Goal: Task Accomplishment & Management: Manage account settings

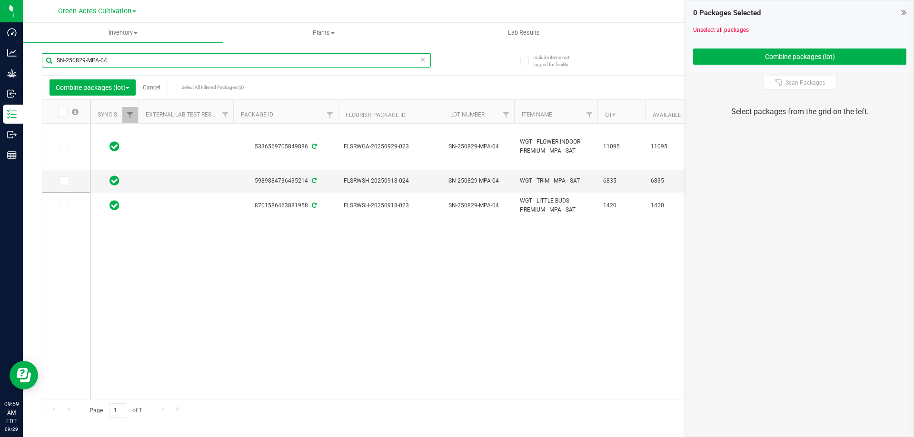
click at [121, 61] on input "SN-250829-MPA-04" at bounding box center [236, 60] width 389 height 14
paste input "GA-250903-HRK-33F-FA"
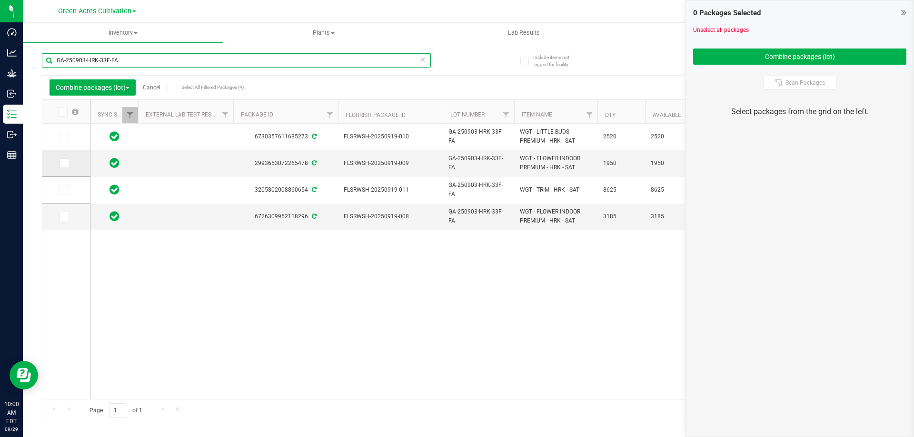
type input "GA-250903-HRK-33F-FA"
click at [66, 163] on icon at bounding box center [63, 163] width 6 height 0
click at [0, 0] on input "checkbox" at bounding box center [0, 0] width 0 height 0
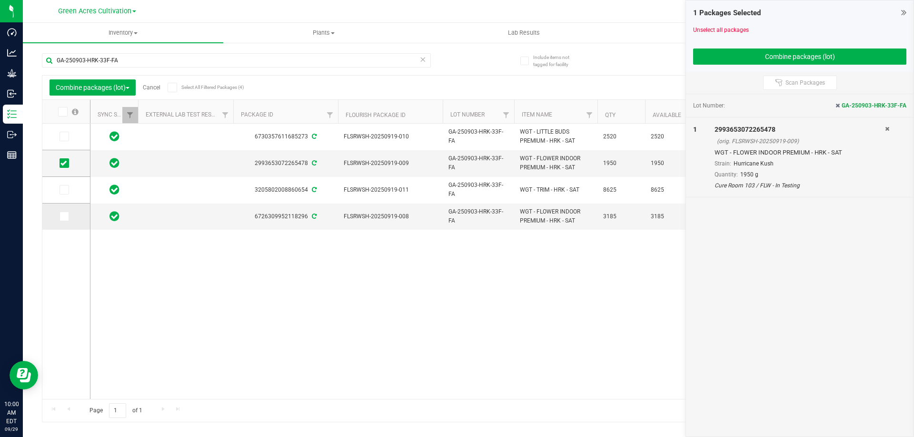
click at [64, 217] on icon at bounding box center [63, 217] width 6 height 0
click at [0, 0] on input "checkbox" at bounding box center [0, 0] width 0 height 0
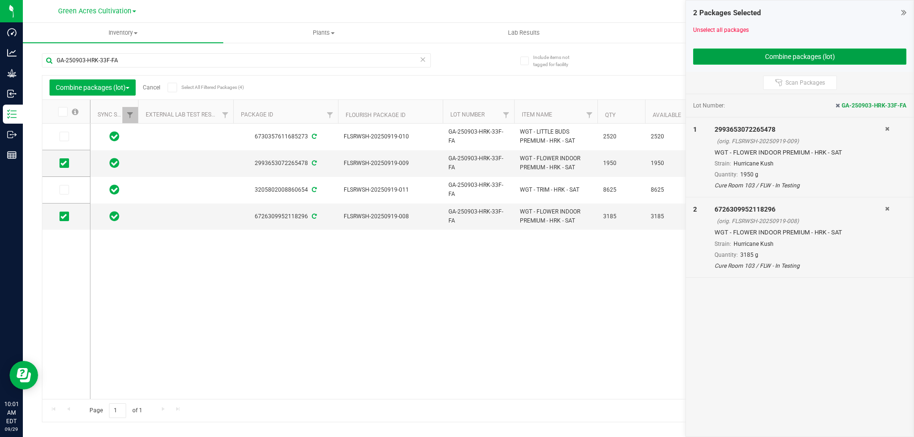
click at [769, 53] on button "Combine packages (lot)" at bounding box center [799, 57] width 213 height 16
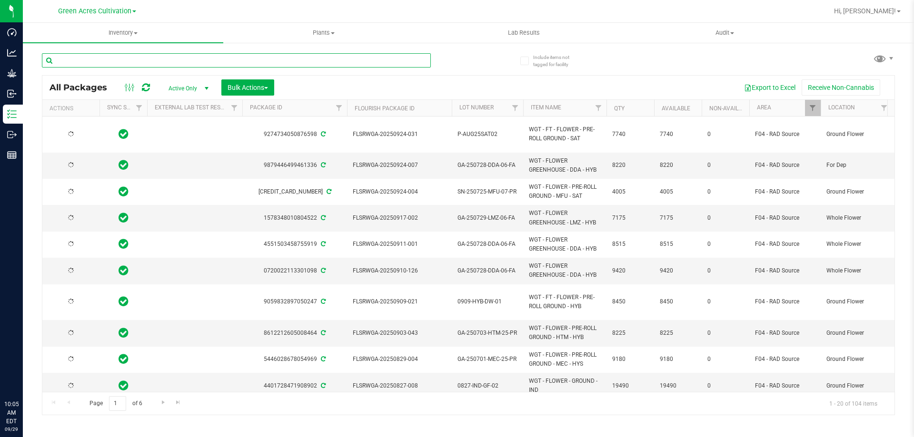
click at [285, 59] on input "text" at bounding box center [236, 60] width 389 height 14
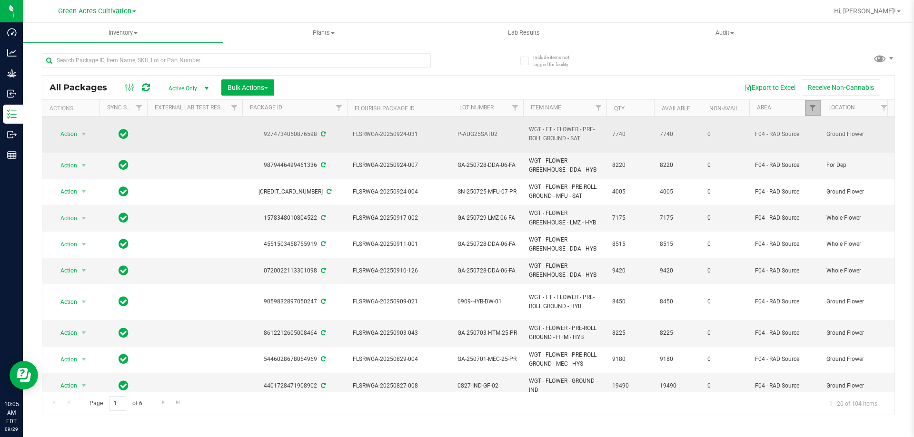
click at [808, 104] on link "Filter" at bounding box center [813, 108] width 16 height 16
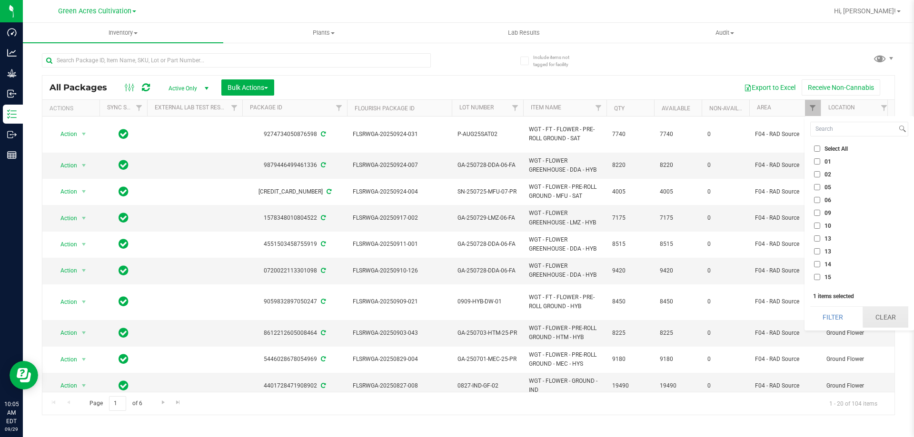
click at [879, 314] on button "Clear" at bounding box center [886, 317] width 46 height 21
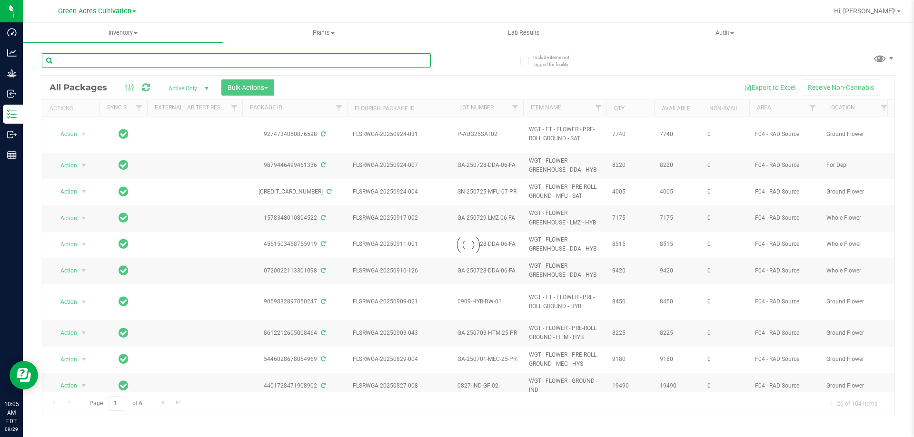
click at [331, 61] on input "text" at bounding box center [236, 60] width 389 height 14
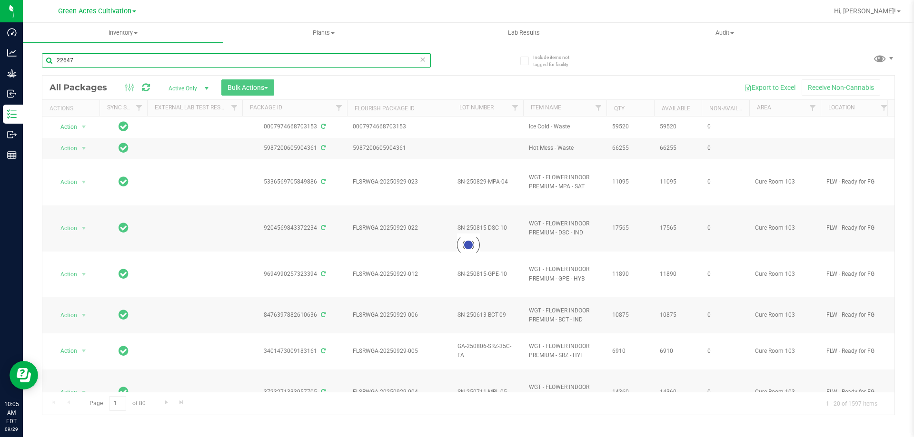
type input "226478"
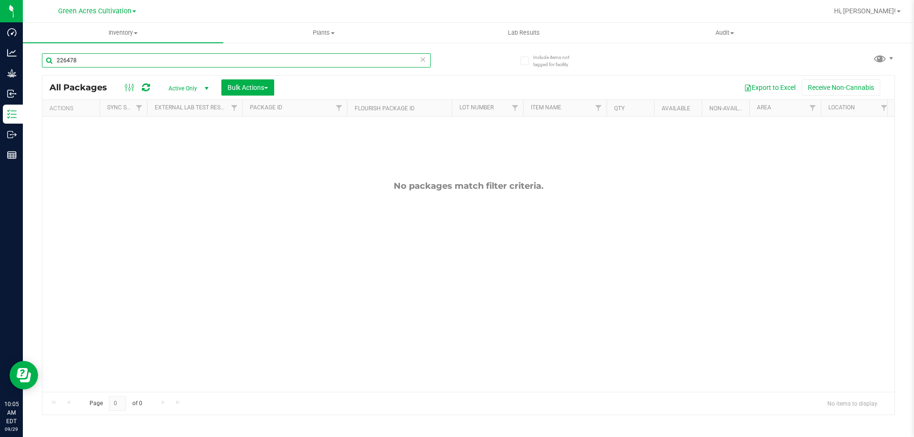
click at [151, 62] on input "226478" at bounding box center [236, 60] width 389 height 14
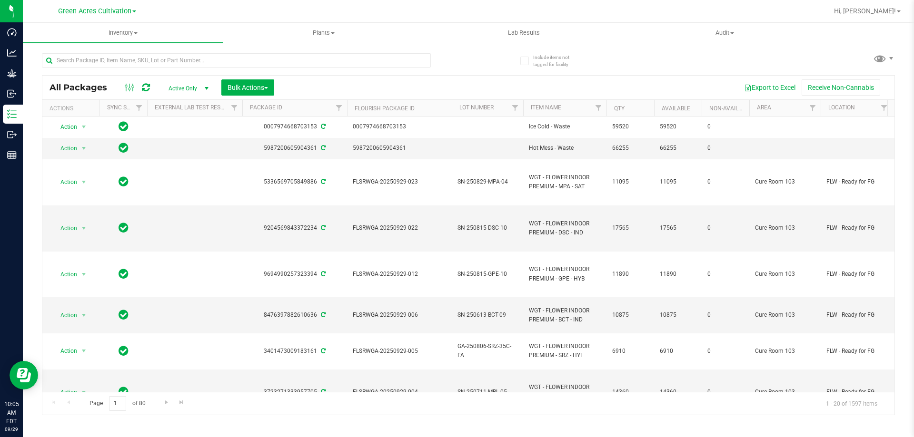
click at [208, 50] on div at bounding box center [255, 60] width 427 height 30
click at [204, 62] on input "text" at bounding box center [236, 60] width 389 height 14
click at [273, 83] on button "Bulk Actions" at bounding box center [247, 87] width 53 height 16
click at [262, 126] on span "Combine packages (lot)" at bounding box center [261, 126] width 68 height 8
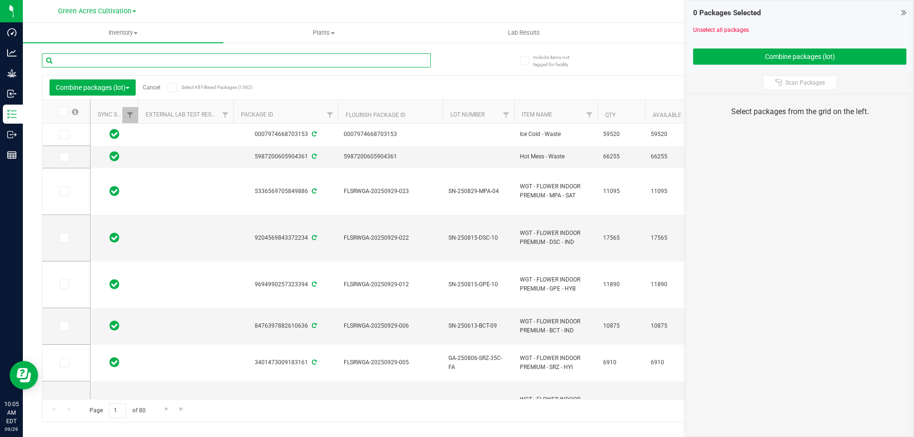
click at [232, 61] on input "text" at bounding box center [236, 60] width 389 height 14
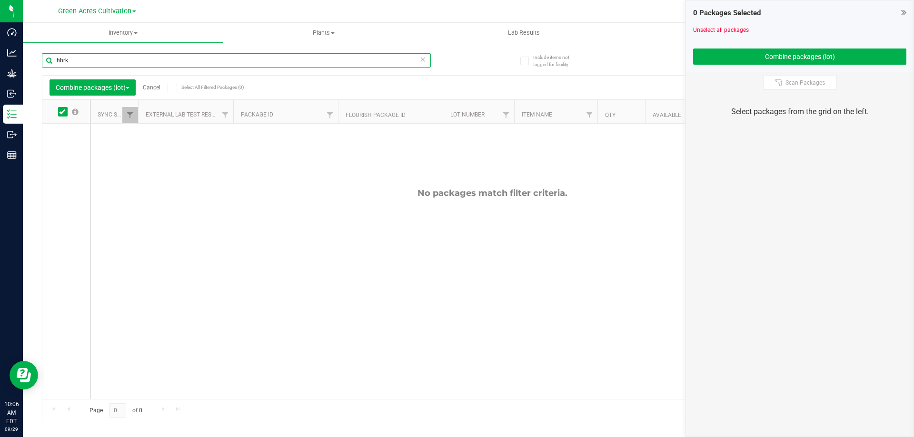
type input "hhrk"
click at [153, 85] on link "Cancel" at bounding box center [152, 87] width 18 height 7
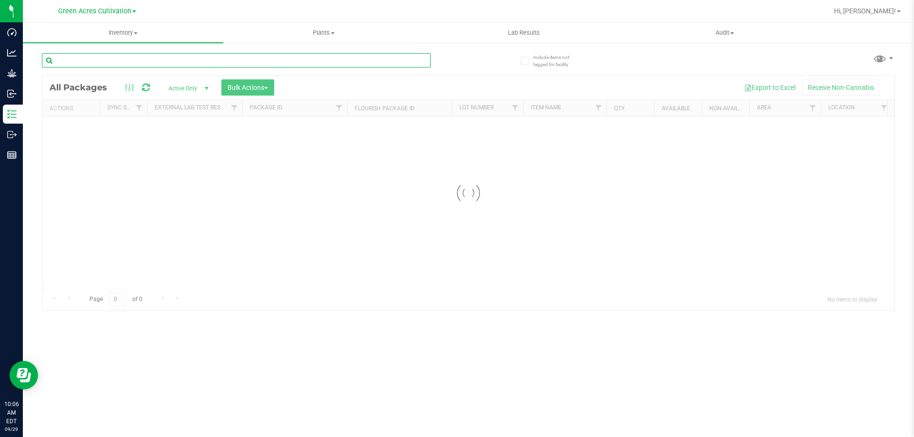
click at [95, 60] on input "text" at bounding box center [236, 60] width 389 height 14
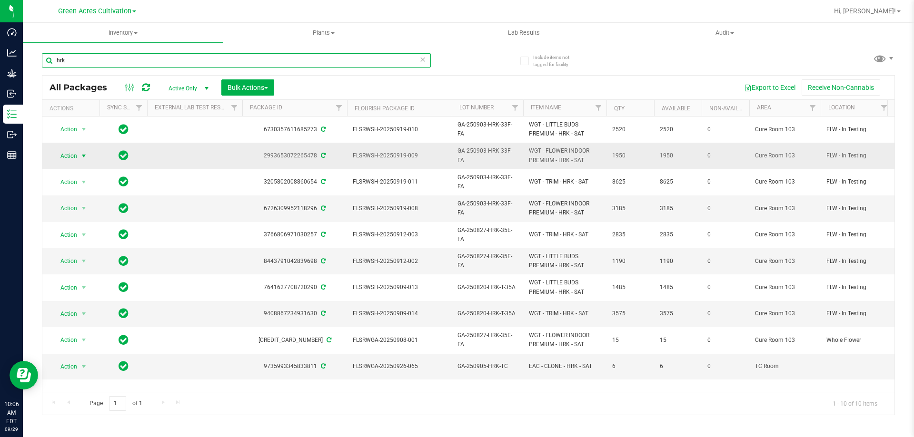
type input "hrk"
click at [74, 153] on span "Action" at bounding box center [65, 155] width 26 height 13
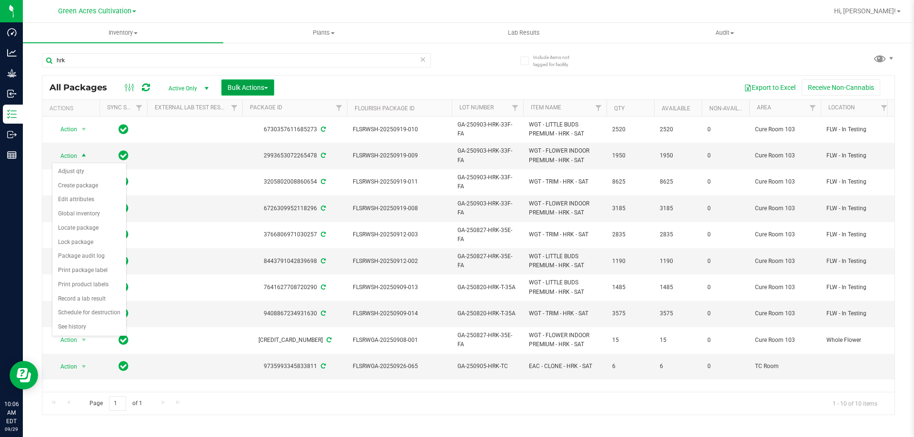
click at [268, 82] on button "Bulk Actions" at bounding box center [247, 87] width 53 height 16
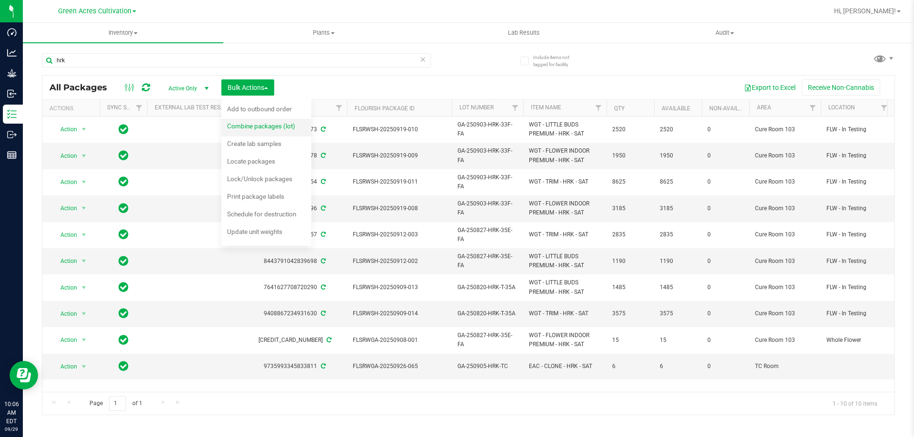
click at [266, 125] on span "Combine packages (lot)" at bounding box center [261, 126] width 68 height 8
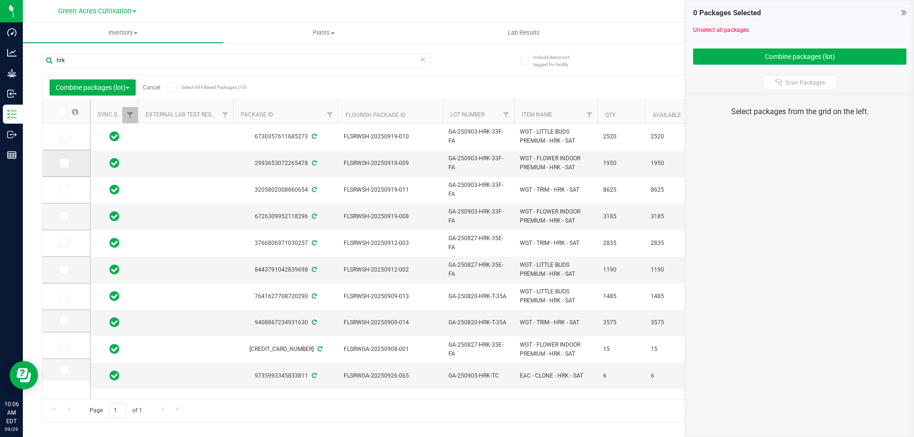
click at [64, 163] on icon at bounding box center [63, 163] width 6 height 0
click at [0, 0] on input "checkbox" at bounding box center [0, 0] width 0 height 0
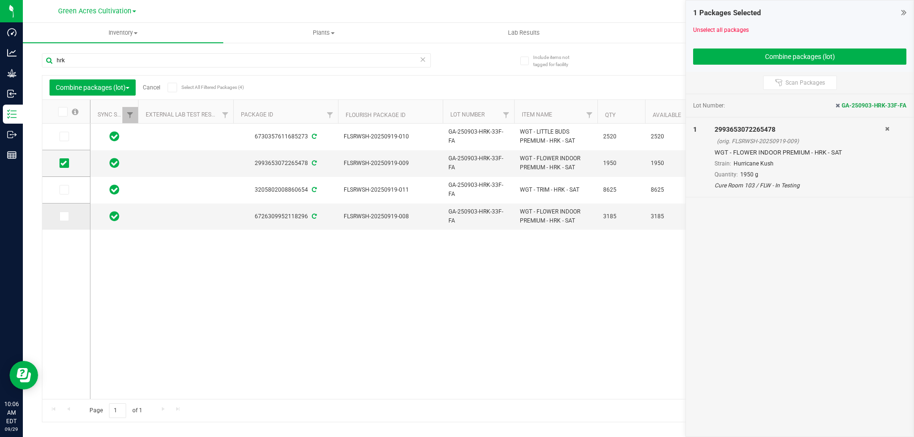
click at [63, 217] on icon at bounding box center [63, 217] width 6 height 0
click at [0, 0] on input "checkbox" at bounding box center [0, 0] width 0 height 0
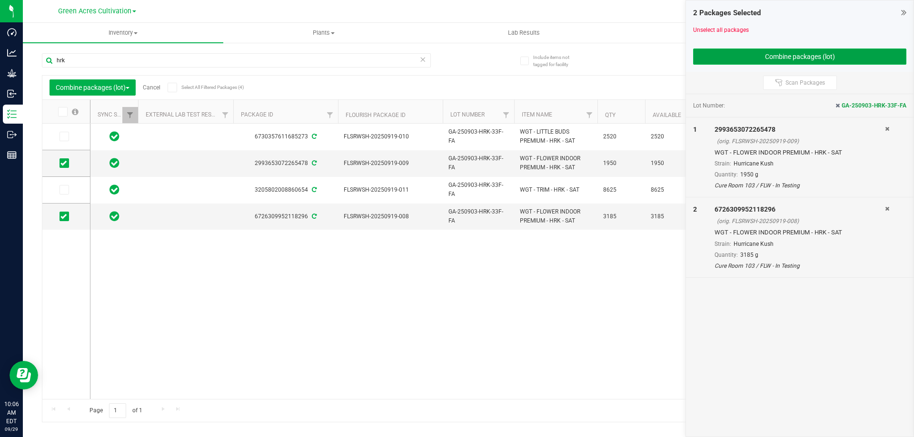
click at [815, 53] on button "Combine packages (lot)" at bounding box center [799, 57] width 213 height 16
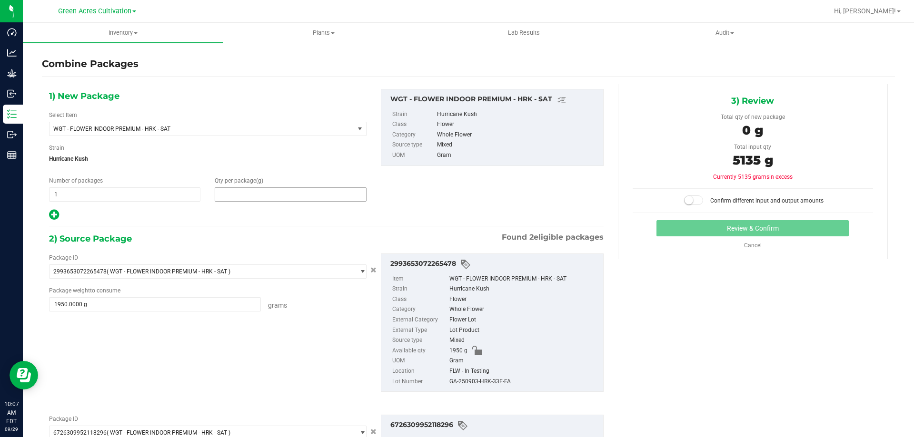
click at [347, 193] on span at bounding box center [290, 195] width 151 height 14
type input "5135"
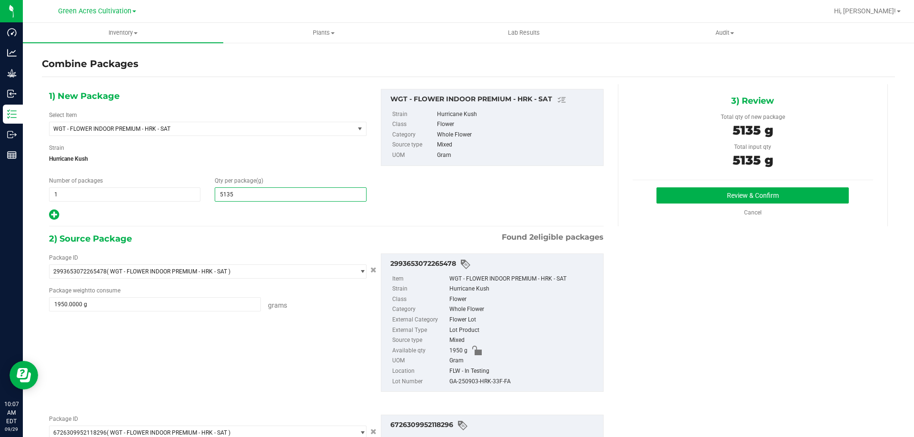
type input "5,135"
click at [476, 383] on div "GA-250903-HRK-33F-FA" at bounding box center [523, 382] width 149 height 10
copy div "GA-250903-HRK-33F-FA"
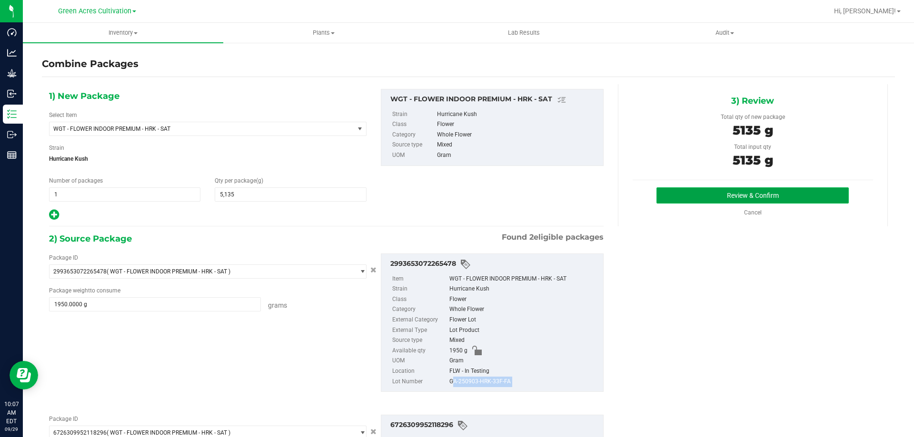
click at [667, 190] on button "Review & Confirm" at bounding box center [752, 196] width 192 height 16
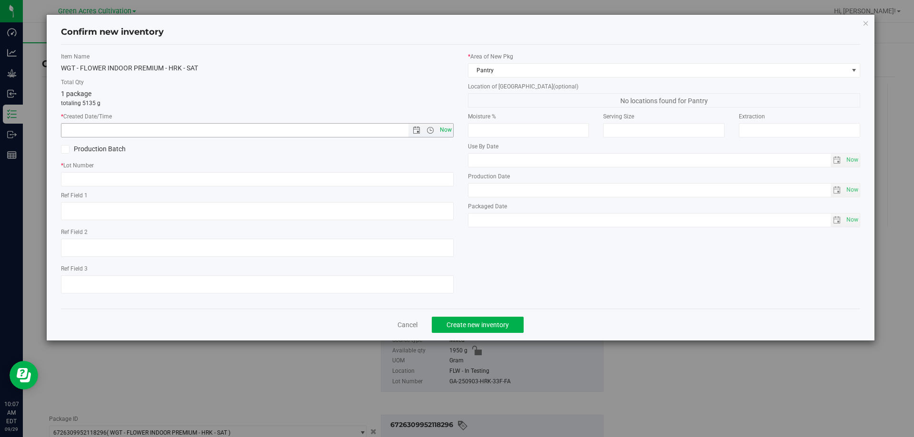
click at [451, 128] on span "Now" at bounding box center [445, 130] width 16 height 14
type input "[DATE] 10:07 AM"
click at [433, 174] on input "text" at bounding box center [257, 179] width 393 height 14
paste input "GA-250903-HRK-33F-FA"
type input "GA-250903-HRK-33F-FA"
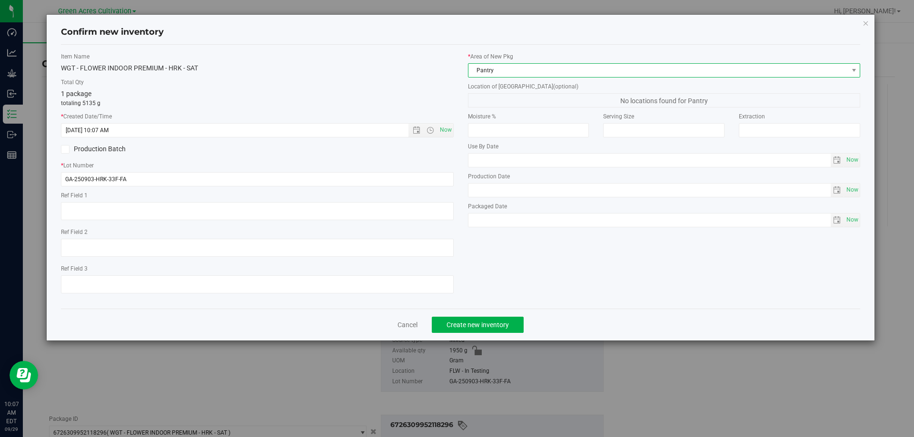
click at [555, 71] on span "Pantry" at bounding box center [658, 70] width 380 height 13
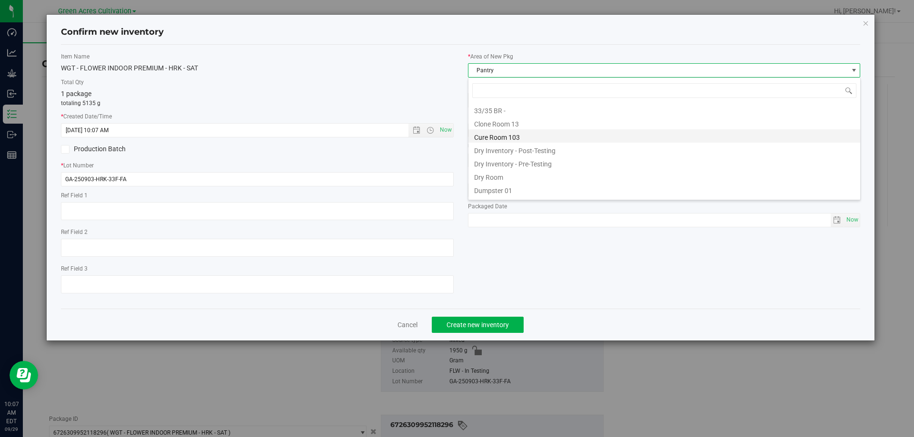
click at [511, 133] on li "Cure Room 103" at bounding box center [664, 135] width 392 height 13
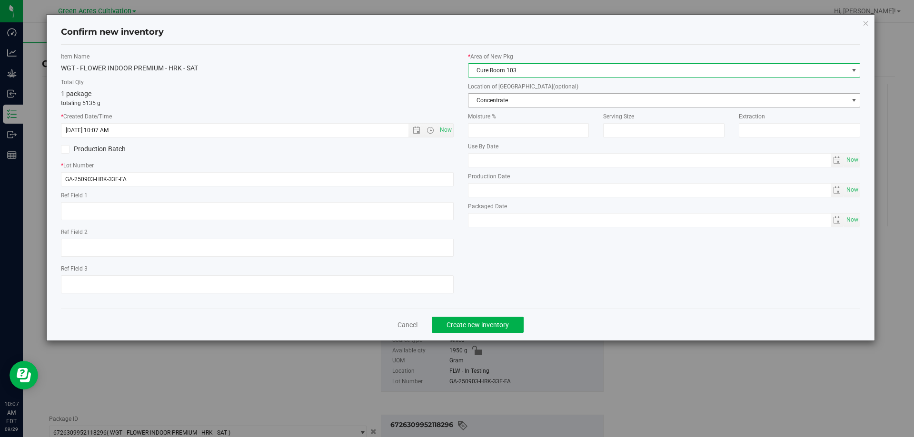
click at [520, 105] on span "Concentrate" at bounding box center [658, 100] width 380 height 13
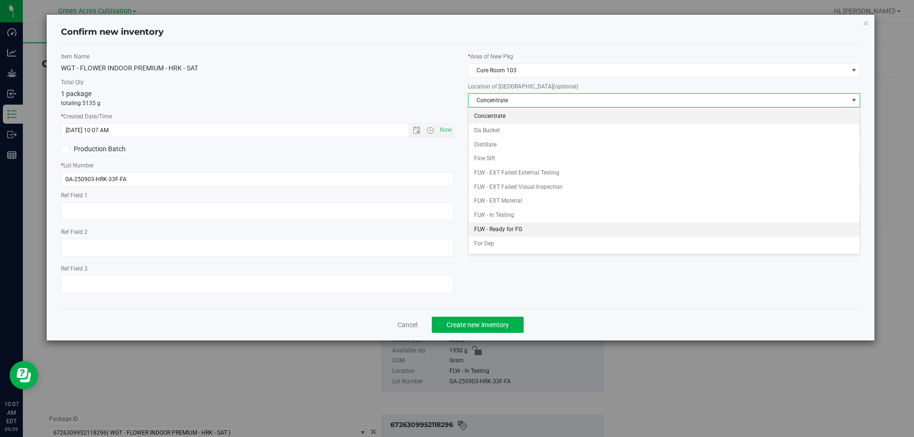
click at [497, 228] on li "FLW - Ready for FG" at bounding box center [664, 230] width 392 height 14
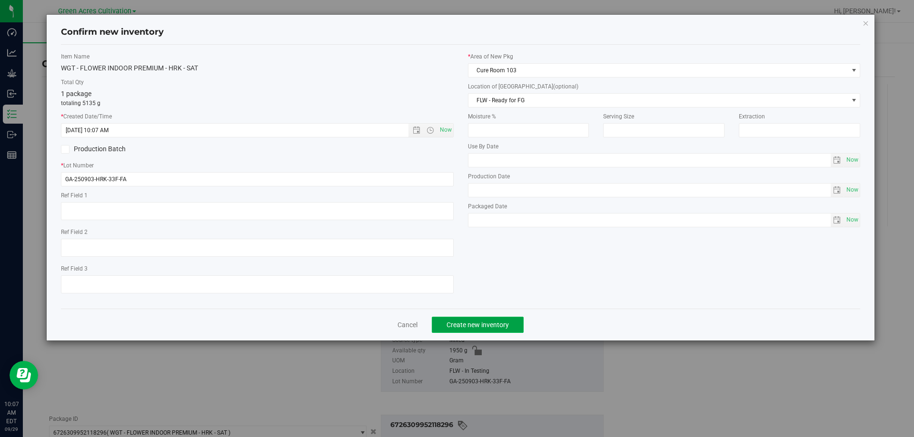
click at [488, 323] on span "Create new inventory" at bounding box center [478, 325] width 62 height 8
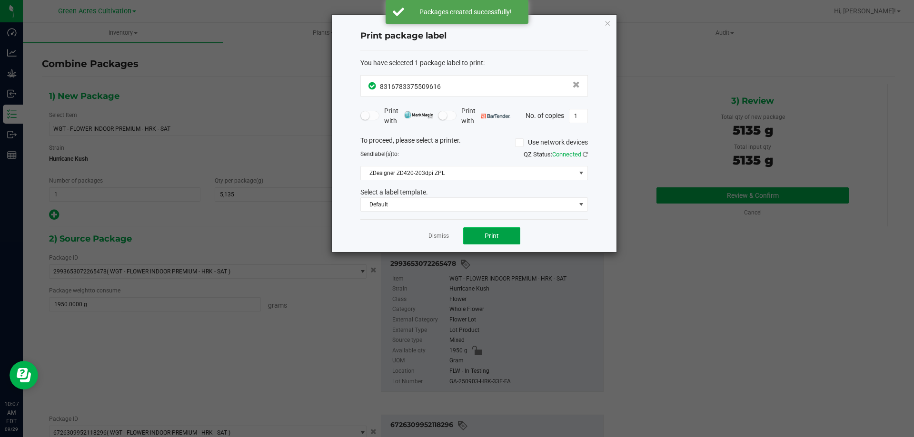
click at [489, 234] on span "Print" at bounding box center [492, 236] width 14 height 8
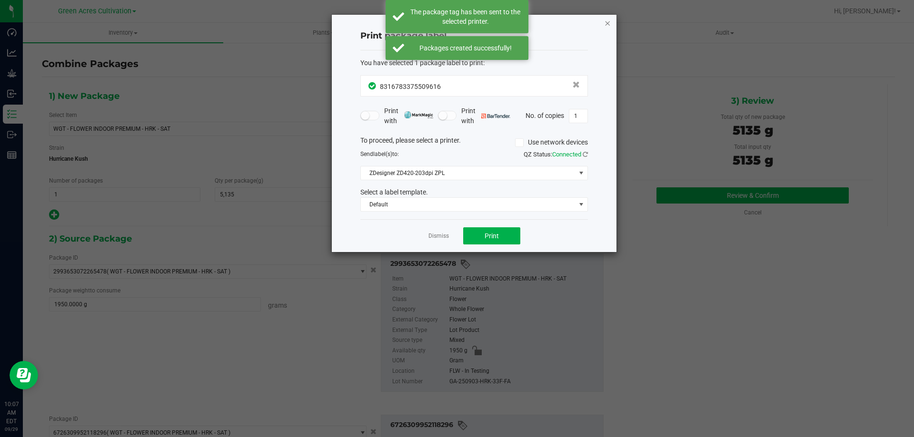
click at [607, 21] on icon "button" at bounding box center [607, 22] width 7 height 11
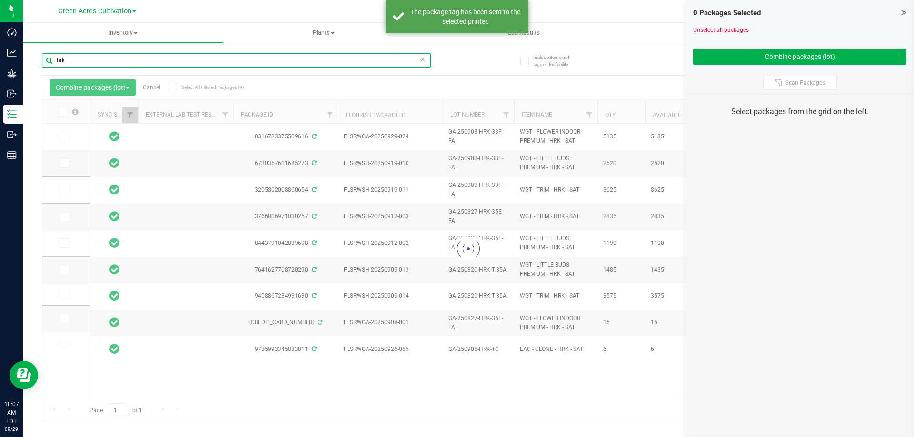
click at [182, 61] on input "hrk" at bounding box center [236, 60] width 389 height 14
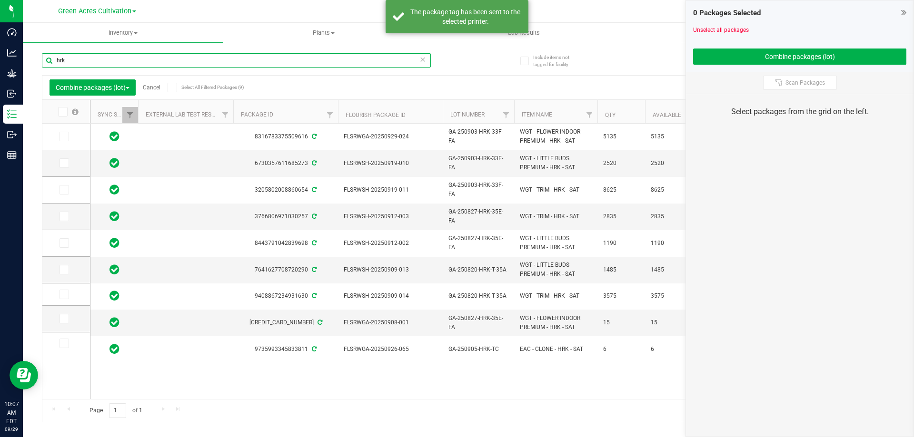
click at [182, 61] on input "hrk" at bounding box center [236, 60] width 389 height 14
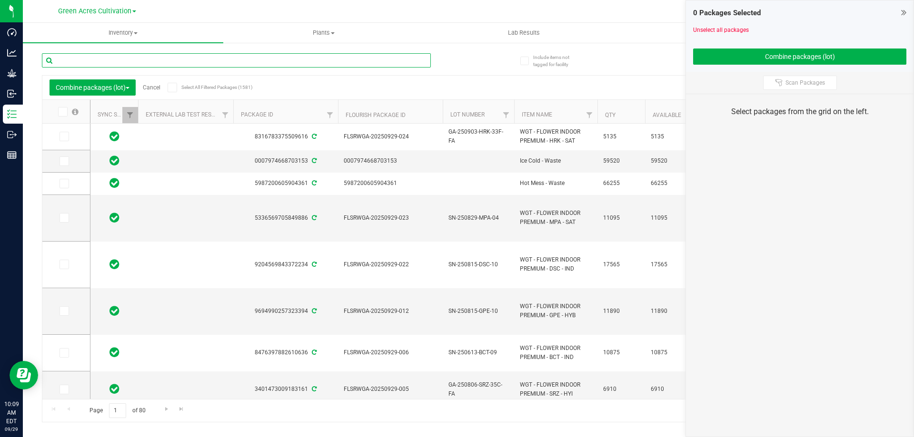
click at [316, 65] on input "text" at bounding box center [236, 60] width 389 height 14
paste input "GA-250903-YHI-33F-FA"
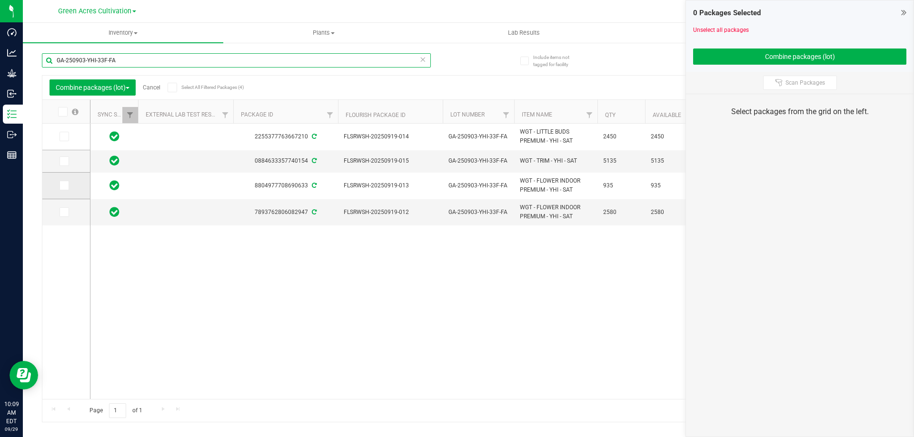
type input "GA-250903-YHI-33F-FA"
click at [64, 186] on icon at bounding box center [63, 186] width 6 height 0
click at [0, 0] on input "checkbox" at bounding box center [0, 0] width 0 height 0
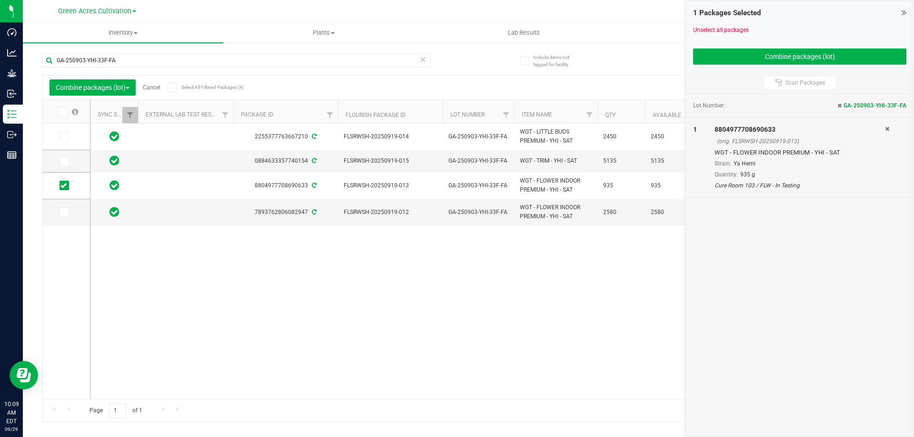
click at [64, 212] on icon at bounding box center [63, 212] width 6 height 0
click at [0, 0] on input "checkbox" at bounding box center [0, 0] width 0 height 0
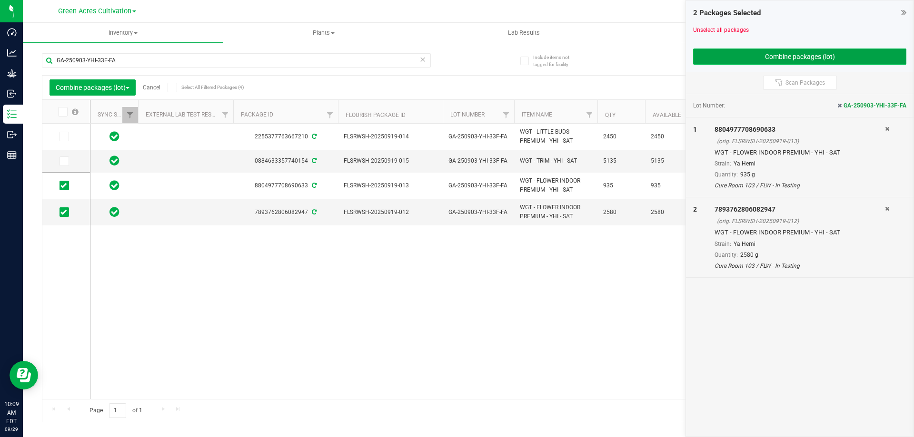
click at [719, 53] on button "Combine packages (lot)" at bounding box center [799, 57] width 213 height 16
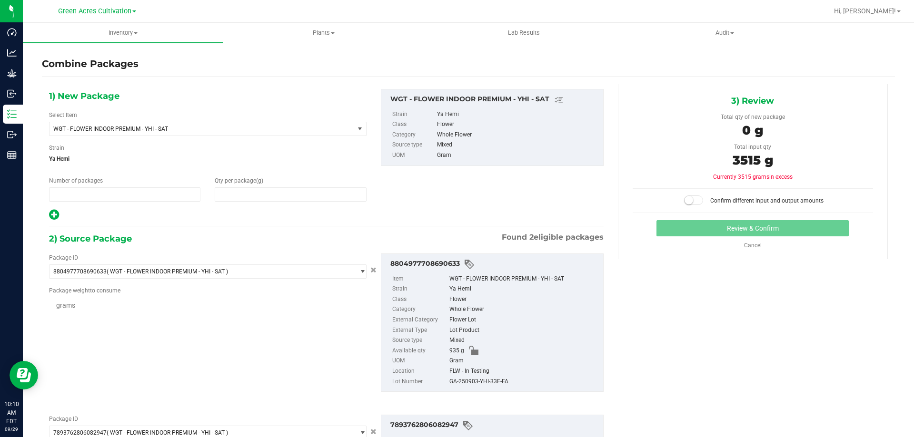
type input "1"
type input "0"
click at [323, 198] on input "0" at bounding box center [290, 194] width 150 height 13
type input "3515"
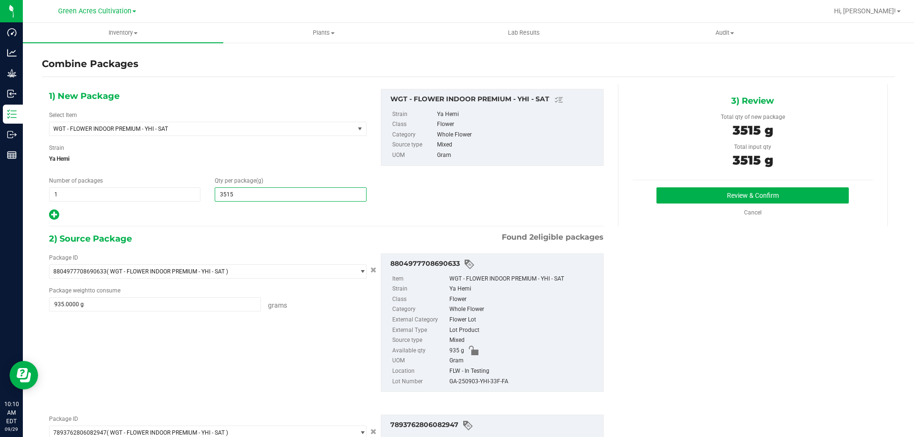
type input "3,515"
click at [491, 382] on div "GA-250903-YHI-33F-FA" at bounding box center [523, 382] width 149 height 10
copy div "GA-250903-YHI-33F-FA"
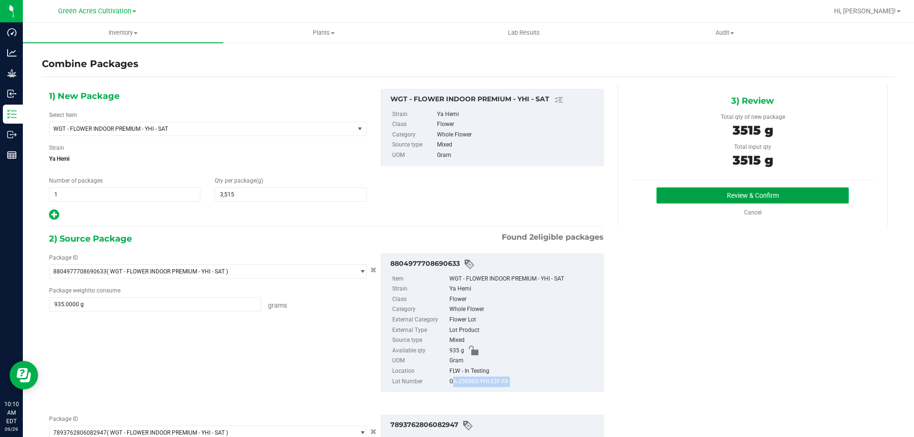
click at [670, 199] on button "Review & Confirm" at bounding box center [752, 196] width 192 height 16
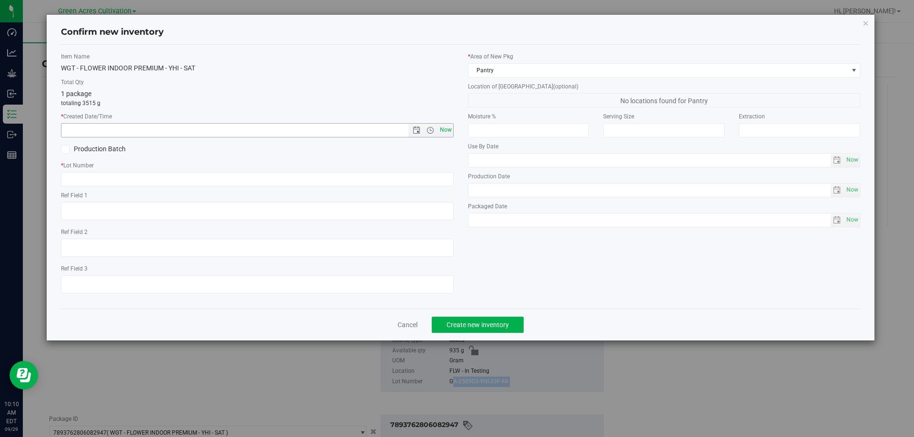
click at [445, 128] on span "Now" at bounding box center [445, 130] width 16 height 14
click at [414, 182] on input "text" at bounding box center [257, 179] width 393 height 14
type input "[DATE] 10:10 AM"
type input "GA-250903-YHI-33F-FA"
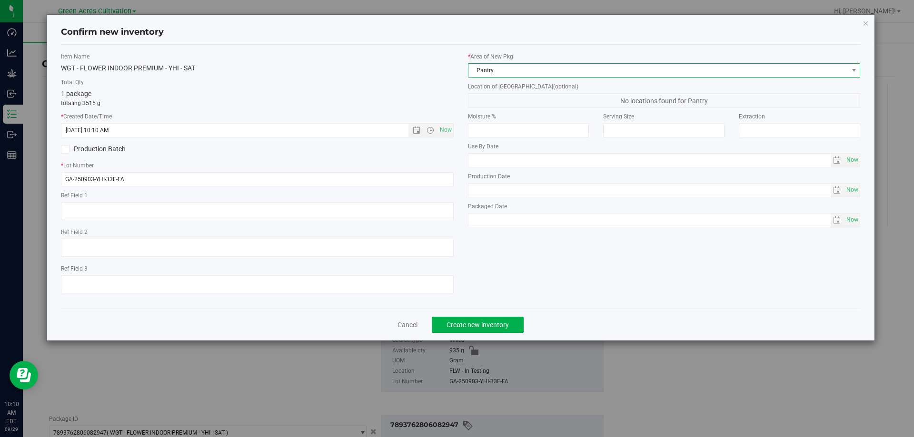
click at [528, 73] on span "Pantry" at bounding box center [658, 70] width 380 height 13
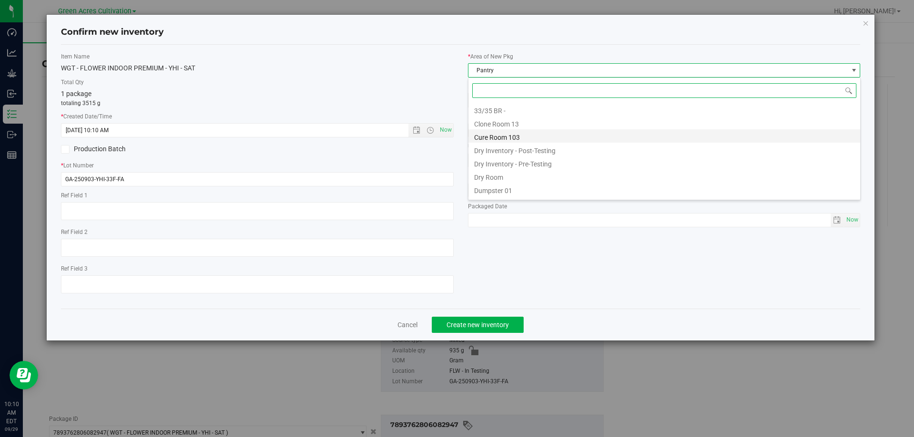
click at [510, 136] on li "Cure Room 103" at bounding box center [664, 135] width 392 height 13
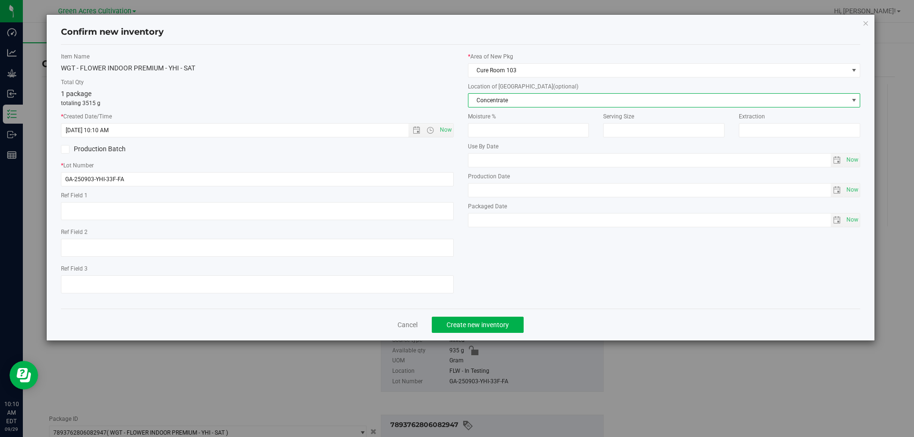
click at [511, 102] on span "Concentrate" at bounding box center [658, 100] width 380 height 13
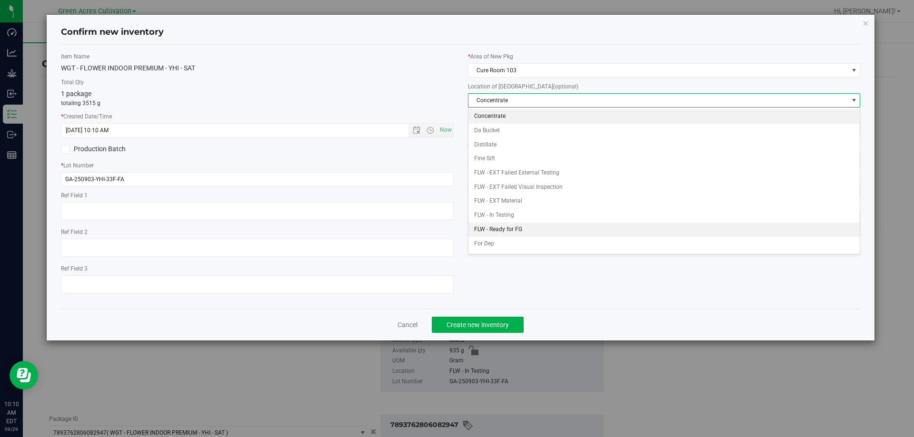
click at [504, 227] on li "FLW - Ready for FG" at bounding box center [664, 230] width 392 height 14
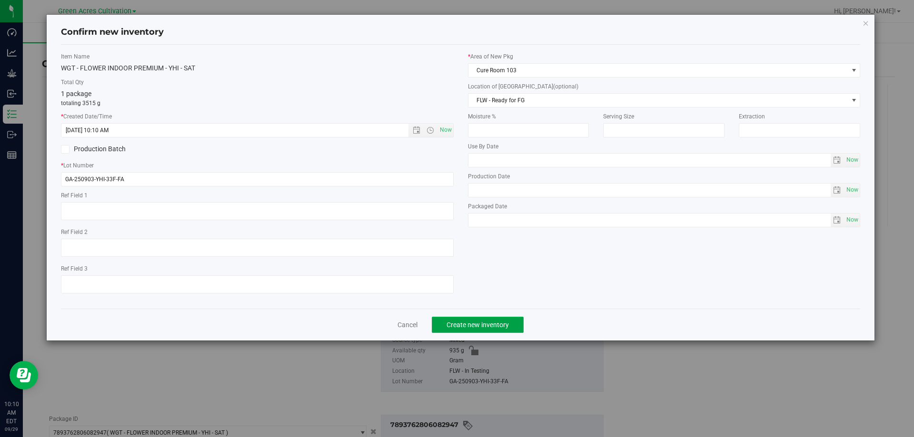
click at [485, 326] on span "Create new inventory" at bounding box center [478, 325] width 62 height 8
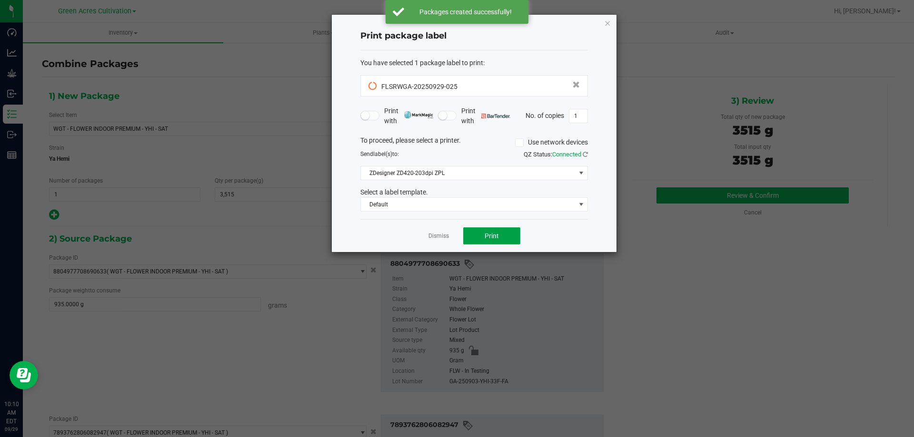
click at [497, 238] on span "Print" at bounding box center [492, 236] width 14 height 8
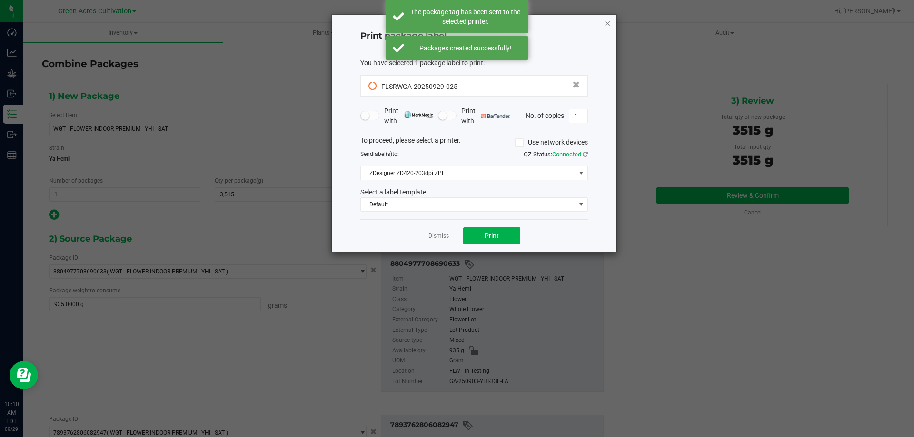
click at [605, 22] on icon "button" at bounding box center [607, 22] width 7 height 11
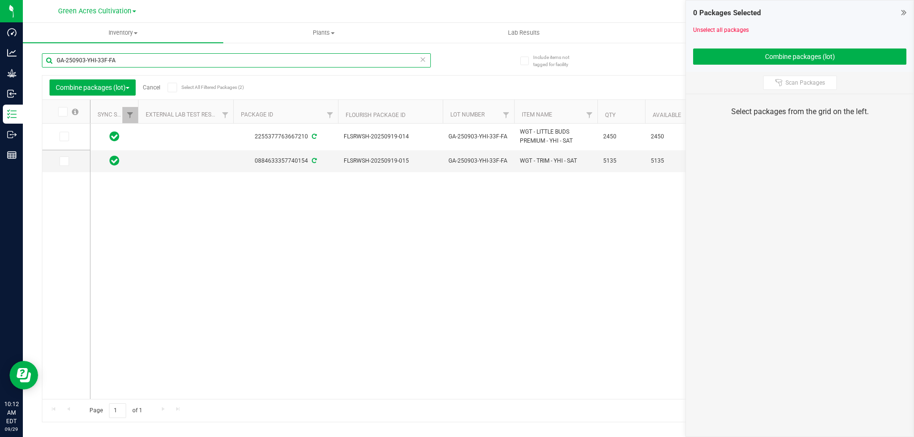
click at [320, 61] on input "GA-250903-YHI-33F-FA" at bounding box center [236, 60] width 389 height 14
paste input "SN-250829-GTO-04"
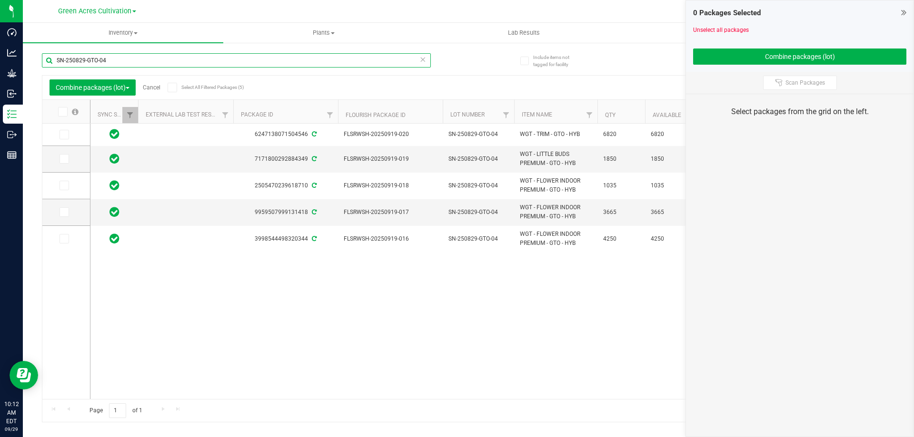
type input "SN-250829-GTO-04"
click at [573, 355] on div "6247138071504546 FLSRWSH-20250919-020 SN-250829-GTO-04 WGT - TRIM - GTO - HYB 6…" at bounding box center [492, 262] width 804 height 276
click at [66, 212] on icon at bounding box center [63, 212] width 6 height 0
click at [0, 0] on input "checkbox" at bounding box center [0, 0] width 0 height 0
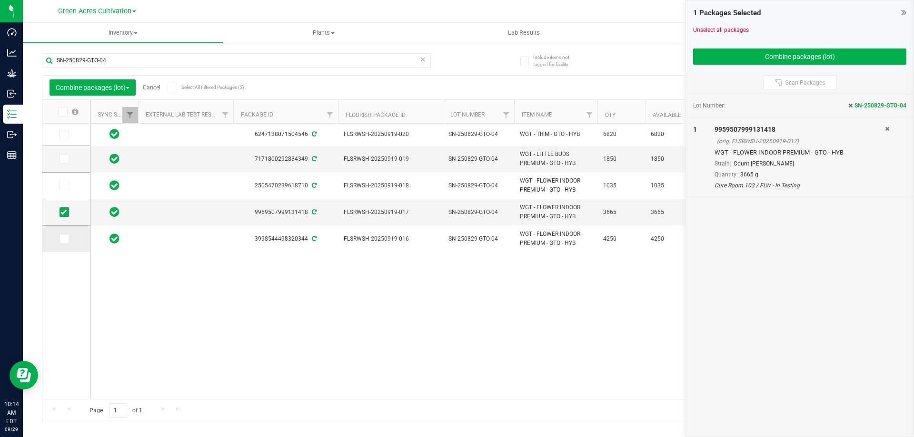
click at [69, 236] on span at bounding box center [65, 239] width 10 height 10
click at [0, 0] on input "checkbox" at bounding box center [0, 0] width 0 height 0
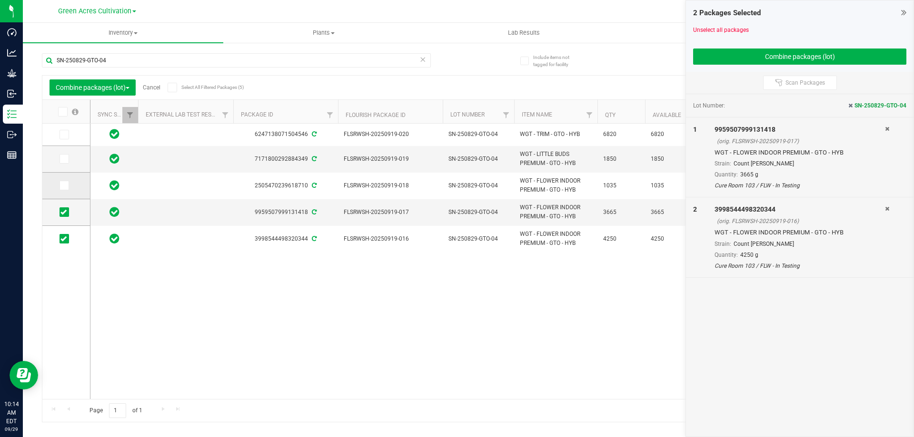
click at [65, 186] on icon at bounding box center [63, 186] width 6 height 0
click at [0, 0] on input "checkbox" at bounding box center [0, 0] width 0 height 0
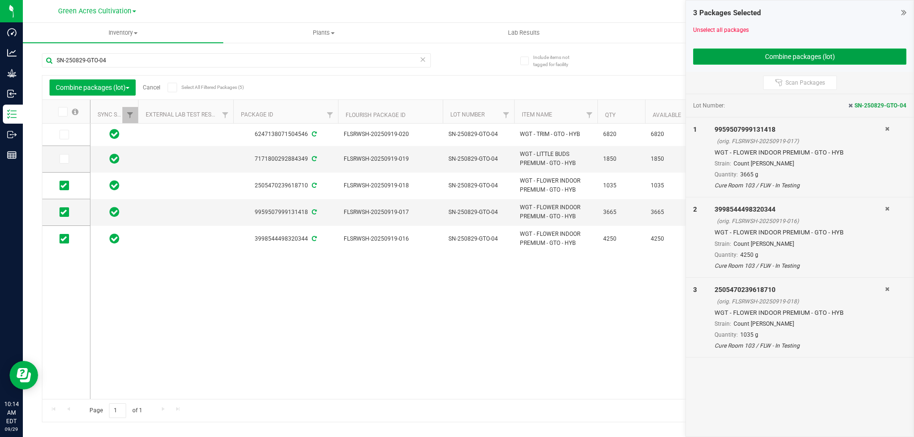
click at [841, 56] on button "Combine packages (lot)" at bounding box center [799, 57] width 213 height 16
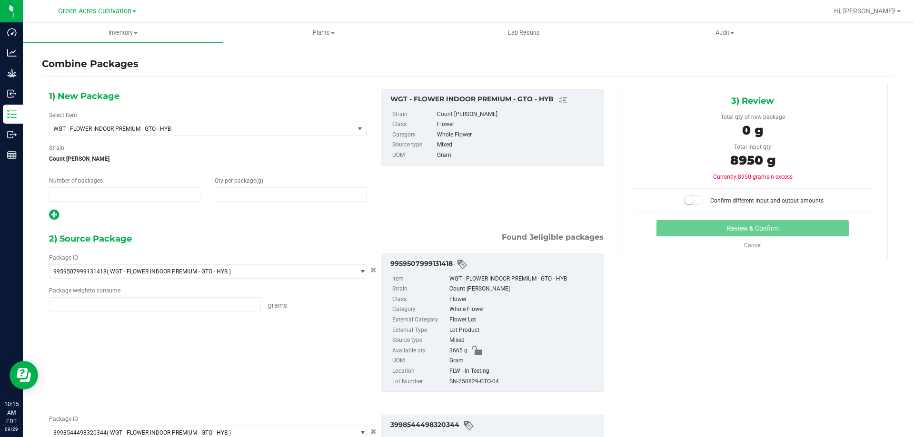
type input "1"
type input "0"
type input "3665.0000 g"
type input "4250.0000 g"
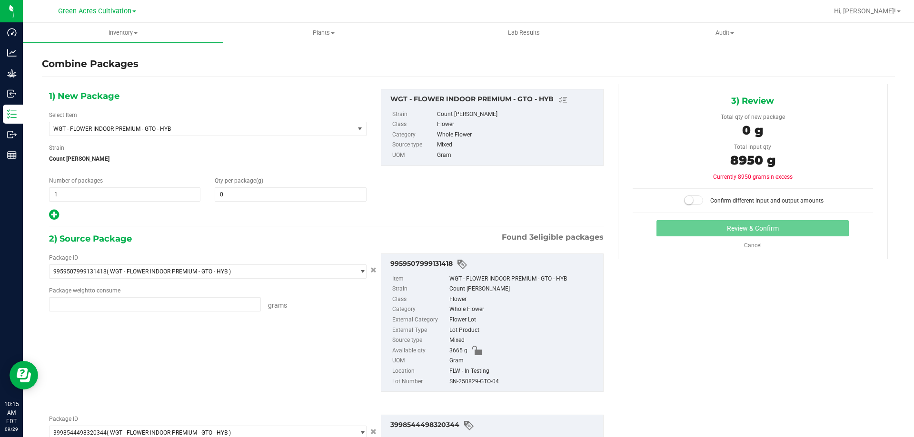
type input "1035.0000 g"
click at [318, 195] on span "0 0" at bounding box center [290, 195] width 151 height 14
type input "8950"
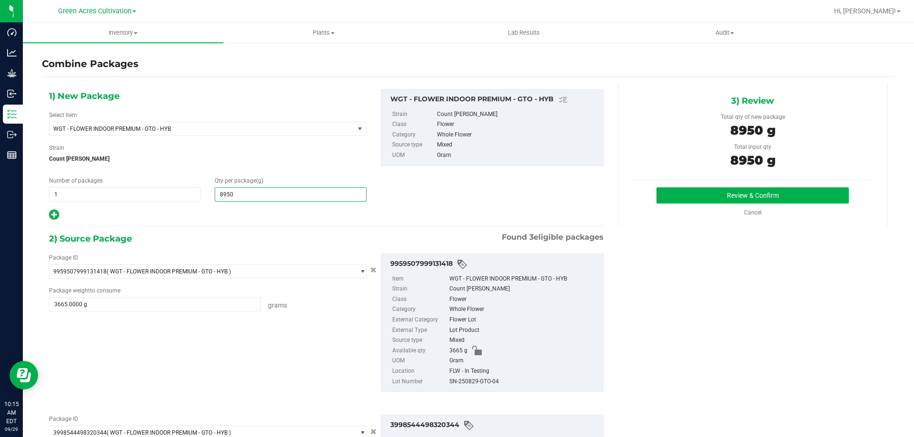
type input "8,950"
click at [485, 383] on div "SN-250829-GTO-04" at bounding box center [523, 382] width 149 height 10
copy div "SN-250829-GTO-04"
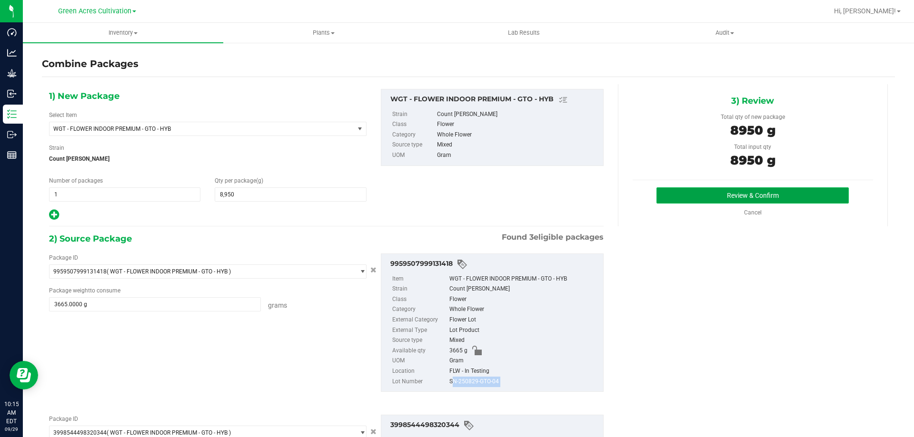
click at [665, 193] on button "Review & Confirm" at bounding box center [752, 196] width 192 height 16
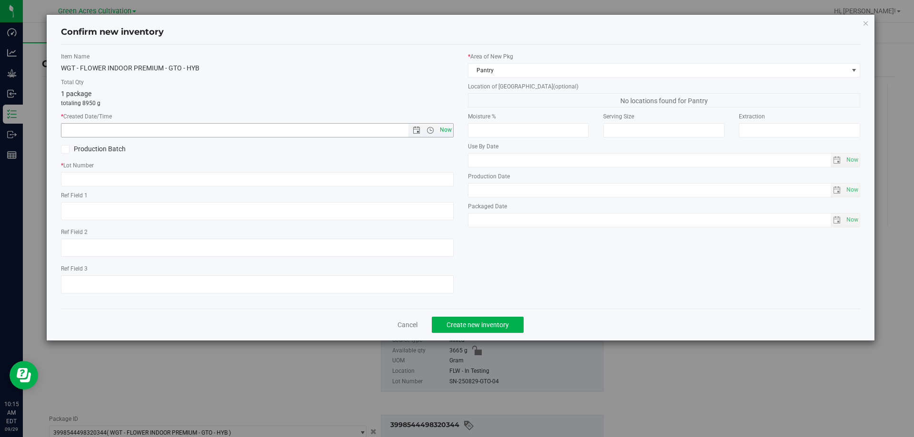
click at [446, 131] on span "Now" at bounding box center [445, 130] width 16 height 14
type input "[DATE] 10:15 AM"
click at [436, 176] on input "text" at bounding box center [257, 179] width 393 height 14
paste input "SN-250829-GTO-04"
type input "SN-250829-GTO-04"
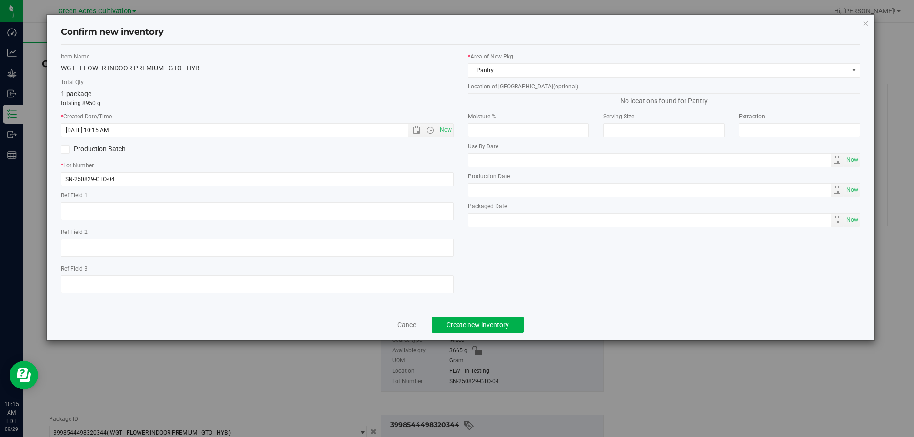
click at [552, 62] on div "* Area of [GEOGRAPHIC_DATA] Pantry" at bounding box center [664, 64] width 393 height 25
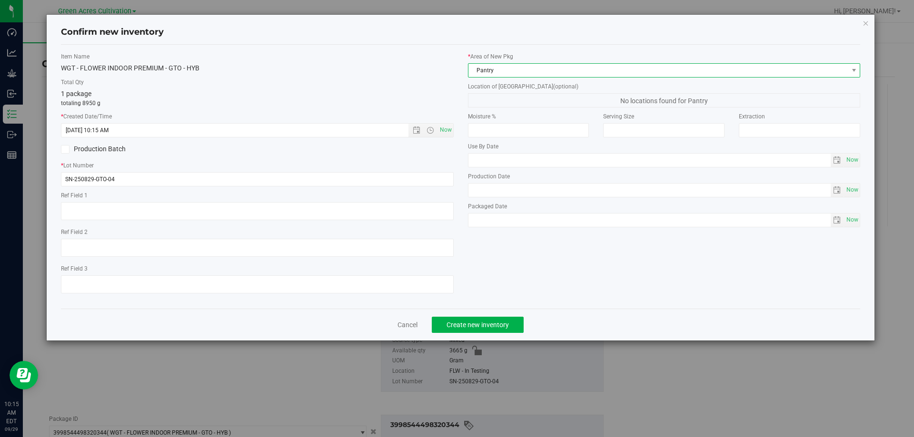
click at [550, 63] on span "Pantry" at bounding box center [664, 70] width 393 height 14
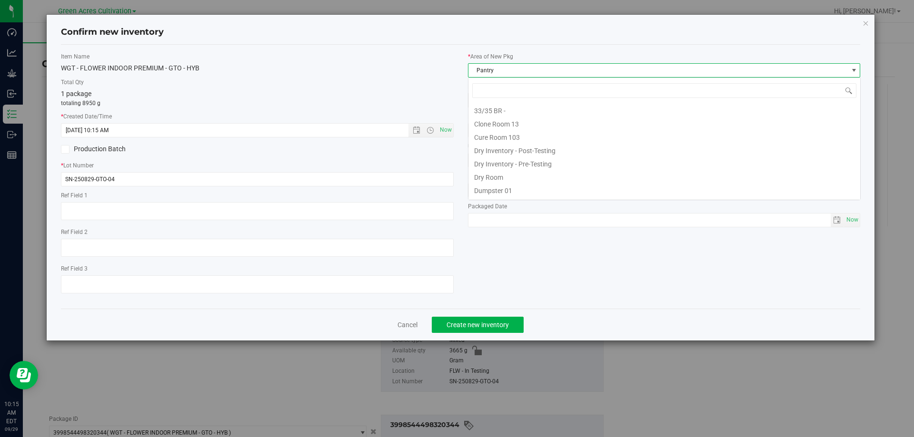
click at [543, 73] on span "Pantry" at bounding box center [658, 70] width 380 height 13
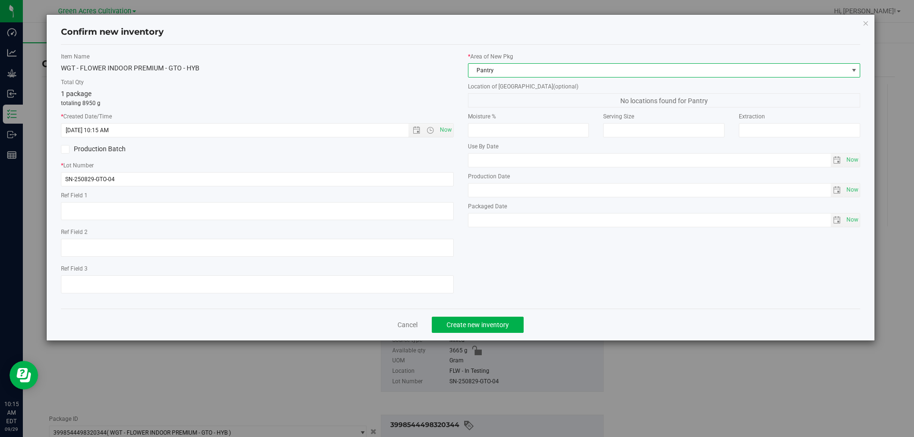
click at [540, 76] on span "Pantry" at bounding box center [658, 70] width 380 height 13
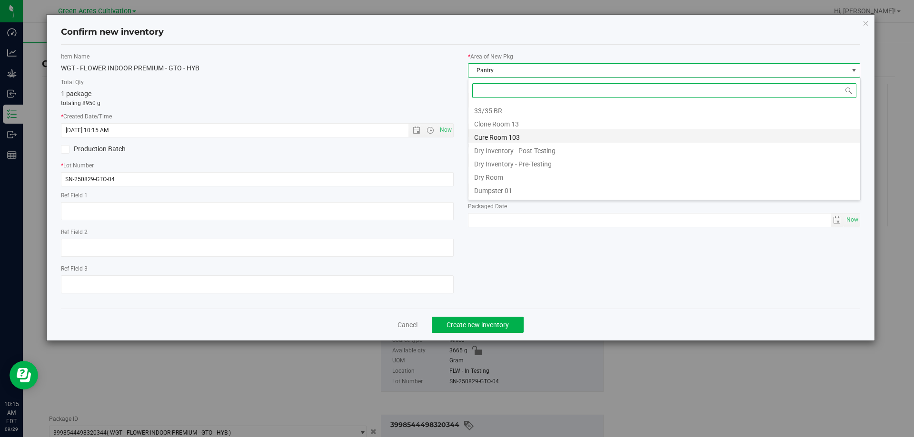
click at [503, 136] on li "Cure Room 103" at bounding box center [664, 135] width 392 height 13
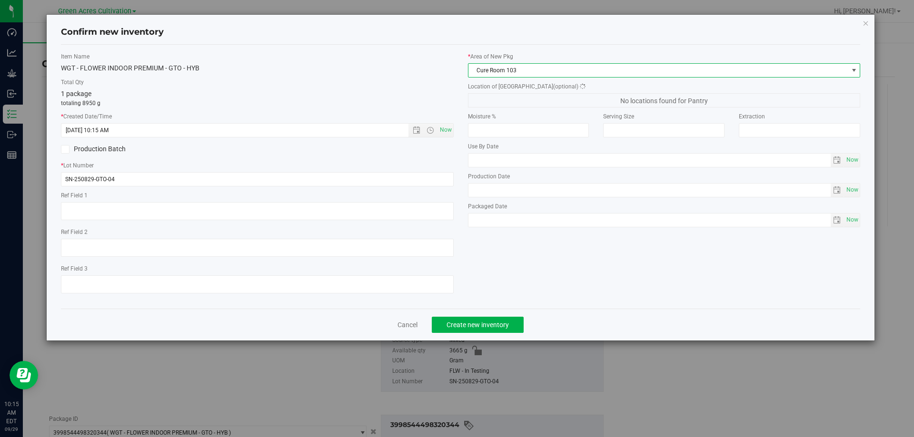
click at [516, 105] on span "No locations found for Pantry" at bounding box center [664, 100] width 393 height 14
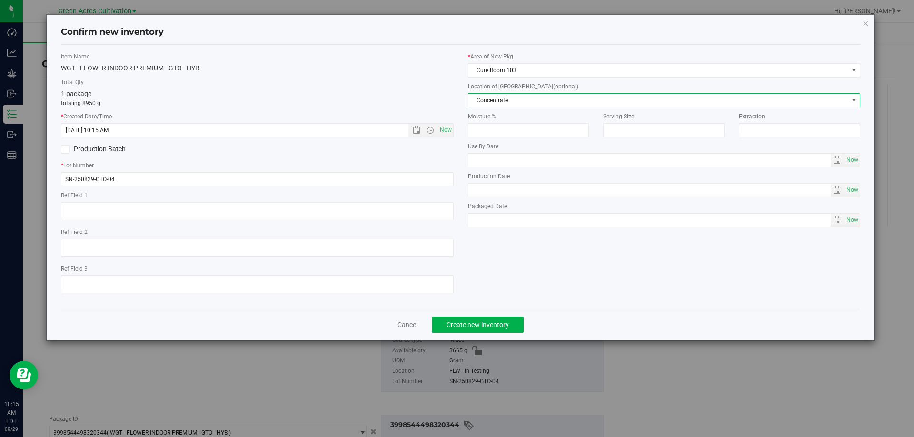
click at [517, 102] on span "Concentrate" at bounding box center [658, 100] width 380 height 13
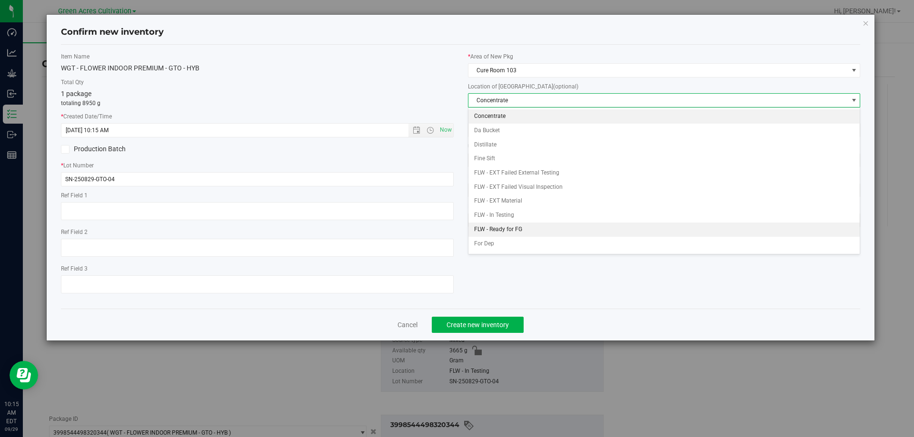
click at [524, 228] on li "FLW - Ready for FG" at bounding box center [664, 230] width 392 height 14
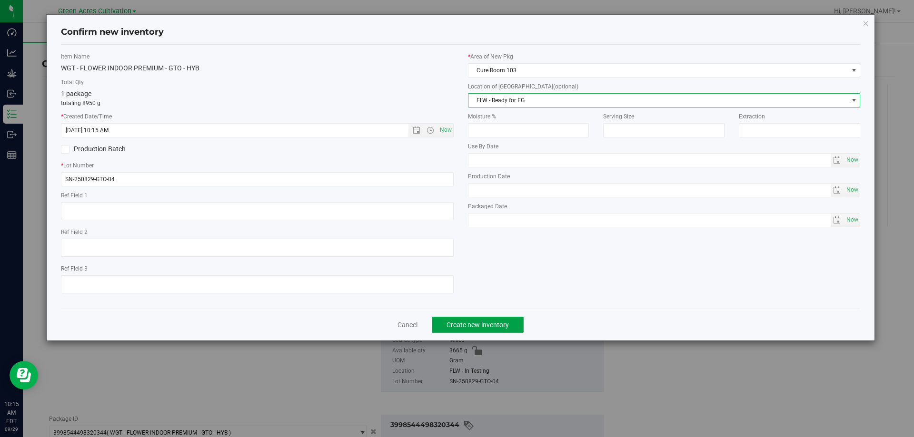
click at [499, 319] on button "Create new inventory" at bounding box center [478, 325] width 92 height 16
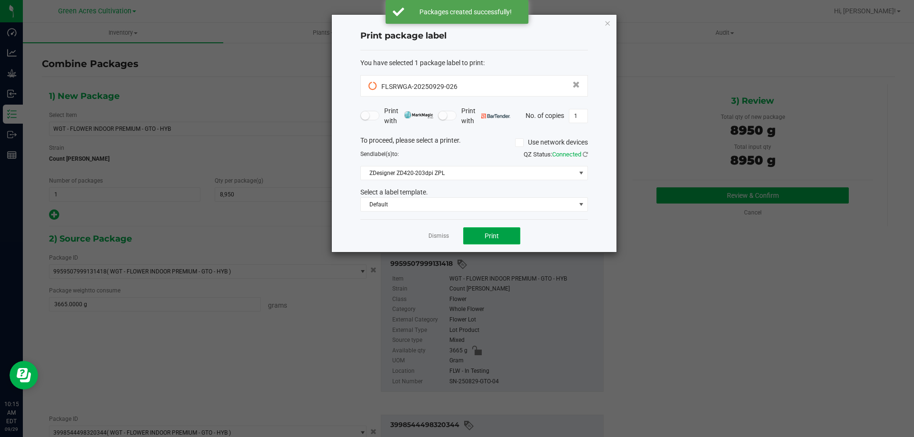
click at [507, 238] on button "Print" at bounding box center [491, 236] width 57 height 17
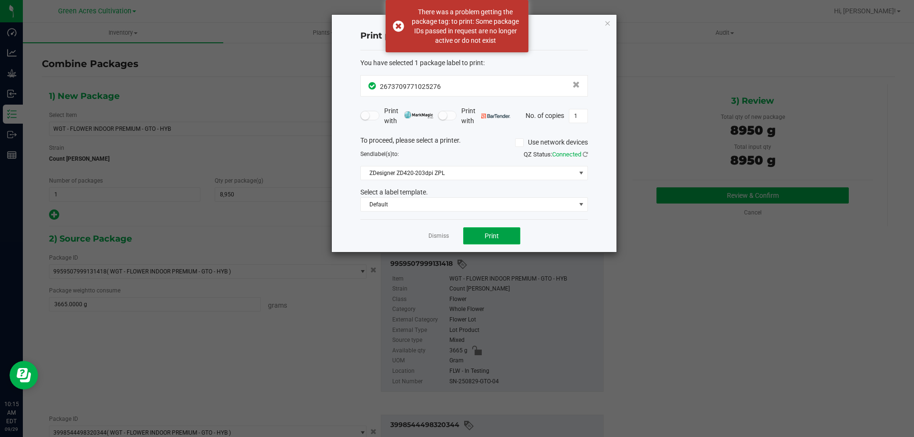
click at [496, 237] on span "Print" at bounding box center [492, 236] width 14 height 8
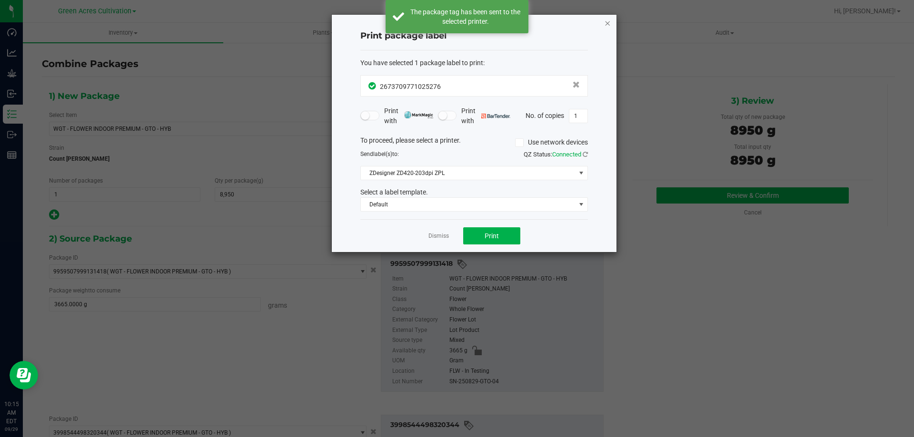
click at [607, 21] on icon "button" at bounding box center [607, 22] width 7 height 11
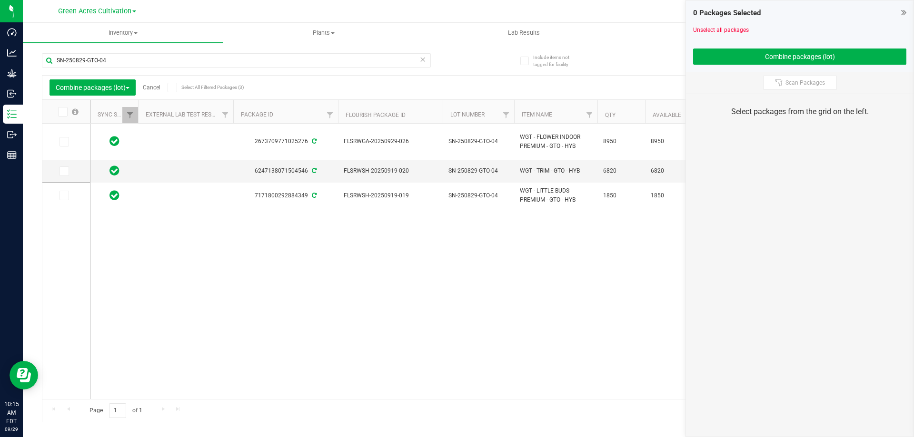
click at [139, 69] on div "SN-250829-GTO-04" at bounding box center [236, 64] width 389 height 22
click at [139, 67] on input "SN-250829-GTO-04" at bounding box center [236, 60] width 389 height 14
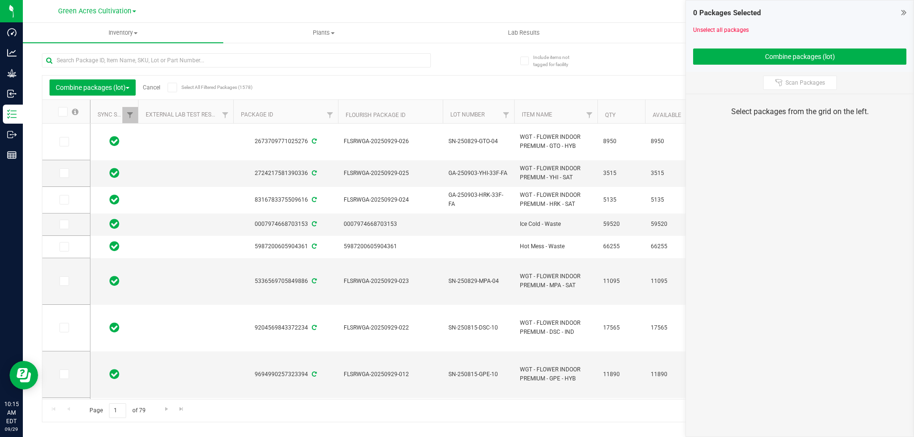
click at [155, 84] on link "Cancel" at bounding box center [152, 87] width 18 height 7
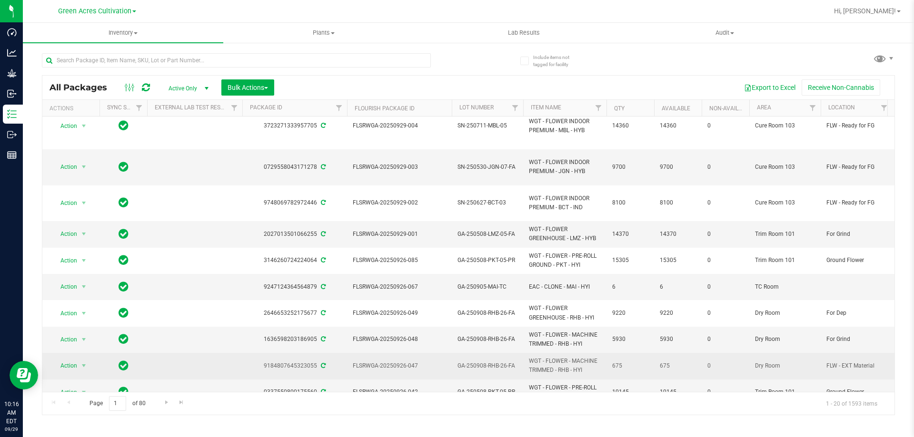
scroll to position [371, 0]
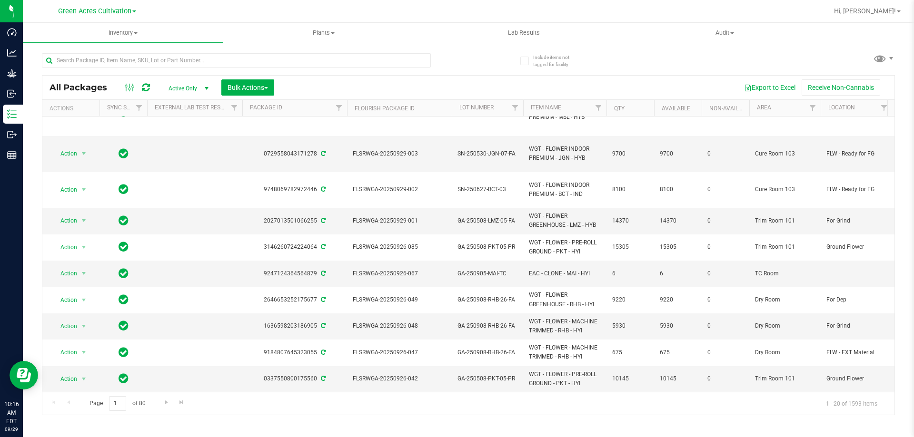
click at [520, 407] on div "Page 1 of 80 1 - 20 of 1593 items" at bounding box center [468, 403] width 852 height 23
click at [290, 61] on input "text" at bounding box center [236, 60] width 389 height 14
click at [345, 58] on input "text" at bounding box center [236, 60] width 389 height 14
paste input "GA-250806-SRZ-35C-FA"
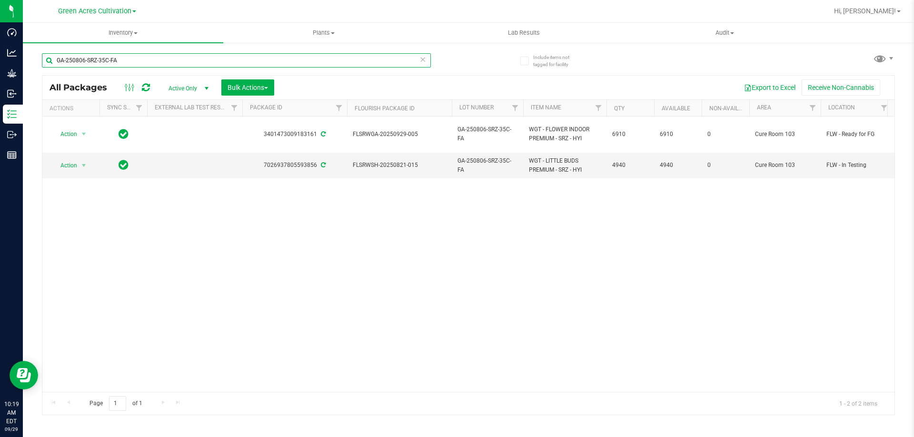
click at [278, 55] on input "GA-250806-SRZ-35C-FA" at bounding box center [236, 60] width 389 height 14
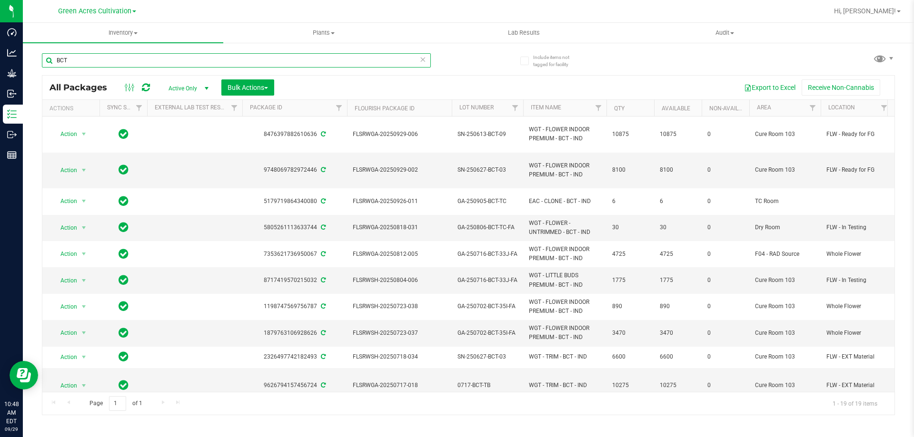
type input "BCT"
click at [488, 169] on span "SN-250627-BCT-03" at bounding box center [487, 170] width 60 height 9
click at [464, 170] on input "GA-SEP25BCT01" at bounding box center [485, 170] width 68 height 15
type input "W-SEP25BCT01"
click at [463, 84] on div "All Packages Active Only Active Only Lab Samples Locked All External Internal B…" at bounding box center [468, 245] width 853 height 340
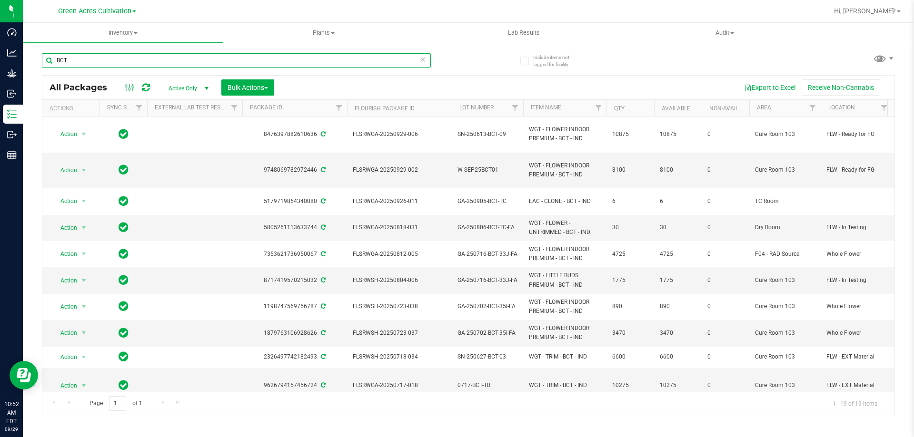
click at [125, 58] on input "BCT" at bounding box center [236, 60] width 389 height 14
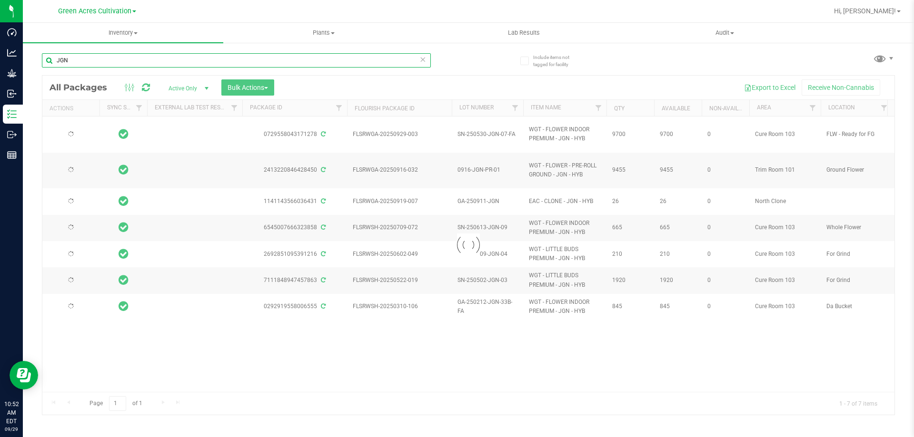
type input "JGN"
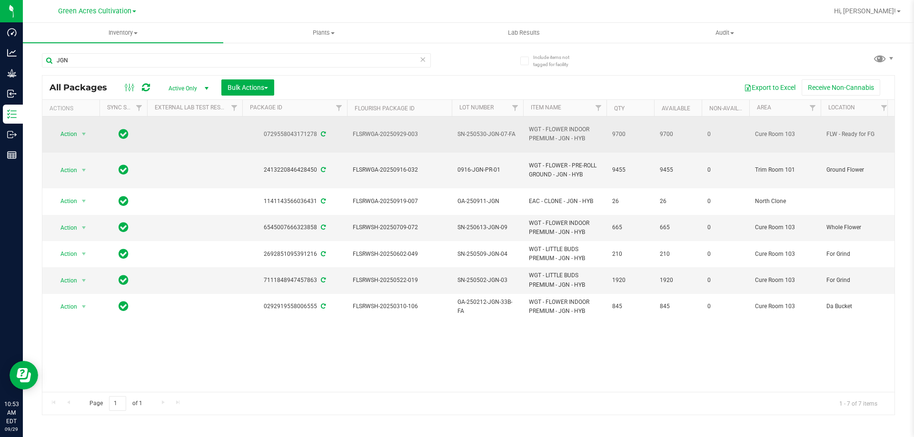
click at [502, 134] on span "SN-250530-JGN-07-FA" at bounding box center [487, 134] width 60 height 9
click at [502, 134] on input "SN-250530-JGN-07-FA" at bounding box center [485, 134] width 68 height 15
click at [463, 129] on input "GA-SEP25JGN02" at bounding box center [485, 134] width 68 height 15
type input "W-SEP25JGN02"
drag, startPoint x: 501, startPoint y: 134, endPoint x: 456, endPoint y: 137, distance: 45.8
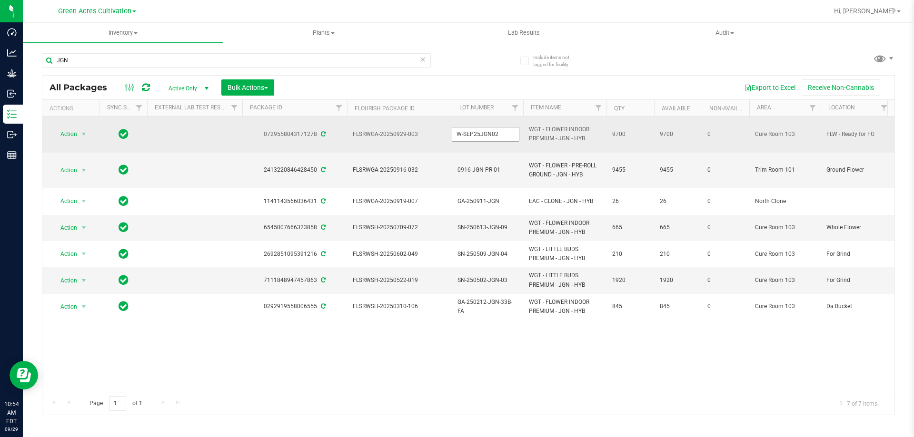
click at [456, 137] on input "W-SEP25JGN02" at bounding box center [485, 134] width 68 height 15
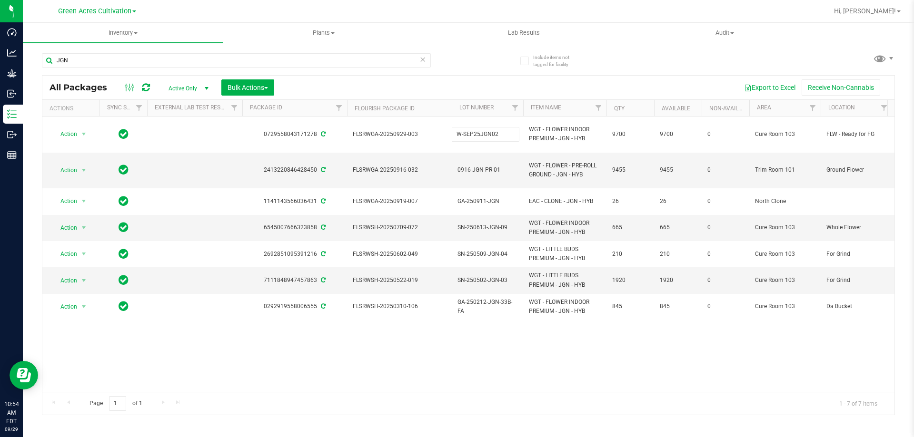
click at [418, 74] on div "JGN" at bounding box center [236, 64] width 389 height 22
click at [387, 59] on input "JGN" at bounding box center [236, 60] width 389 height 14
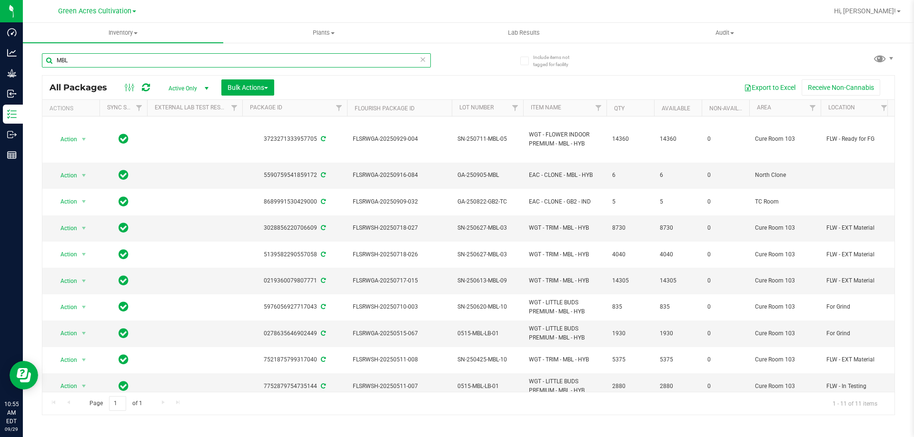
type input "MBL"
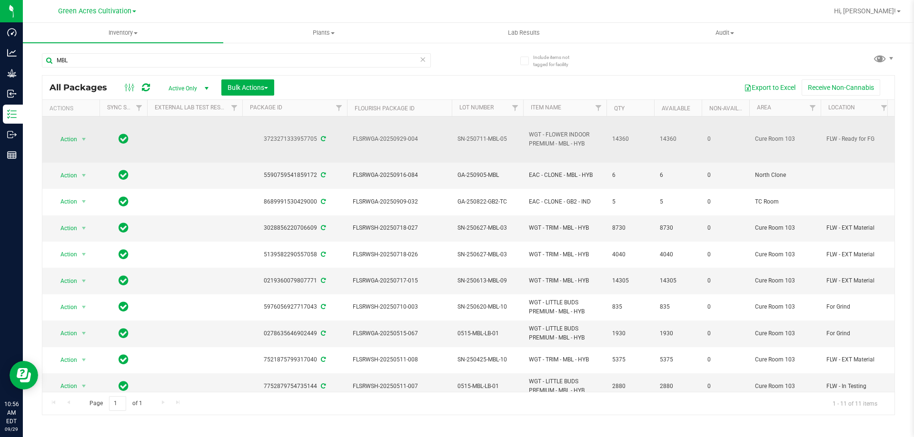
click at [484, 135] on span "SN-250711-MBL-05" at bounding box center [487, 139] width 60 height 9
click at [484, 135] on input "SN-250711-MBL-05" at bounding box center [485, 139] width 68 height 15
click at [464, 142] on input "GA-SEP25MBL01" at bounding box center [485, 139] width 68 height 15
drag, startPoint x: 500, startPoint y: 138, endPoint x: 458, endPoint y: 140, distance: 42.0
click at [458, 140] on input "W-SEP25MBL01" at bounding box center [485, 139] width 68 height 15
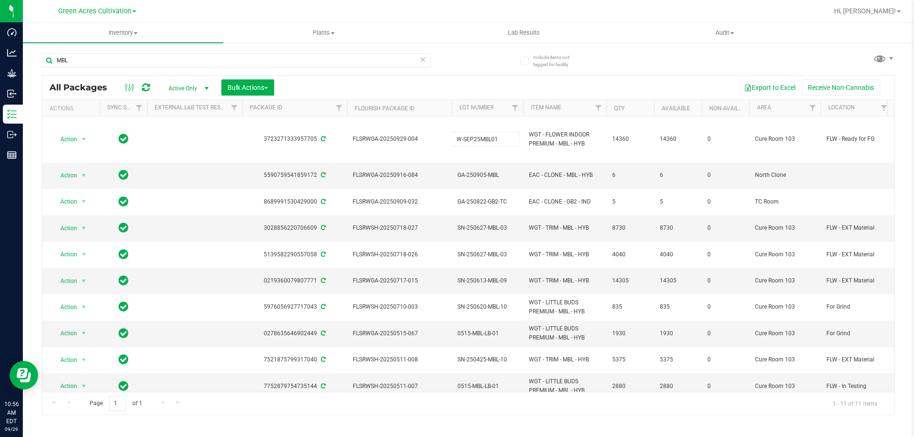
type input "W-SEP25MBL01"
click at [330, 399] on div "Page 1 of 1 1 - 11 of 11 items" at bounding box center [468, 403] width 852 height 23
click at [453, 49] on div "MBL" at bounding box center [255, 60] width 427 height 30
click at [351, 62] on input "MBL" at bounding box center [236, 60] width 389 height 14
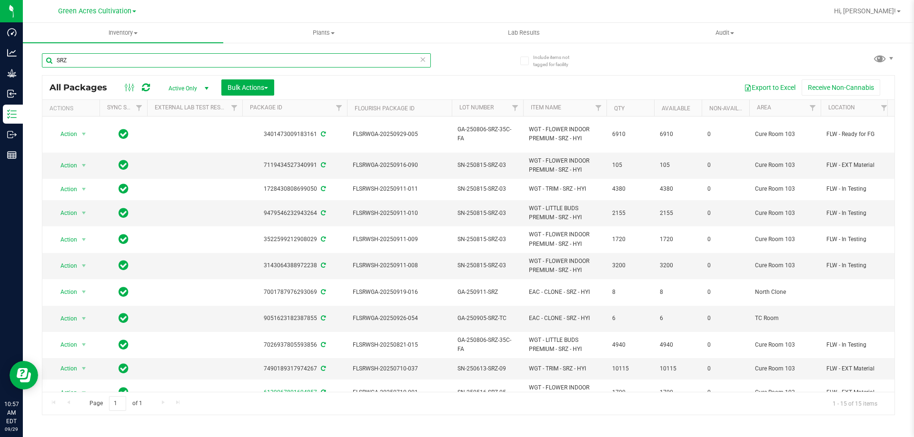
type input "SRZ"
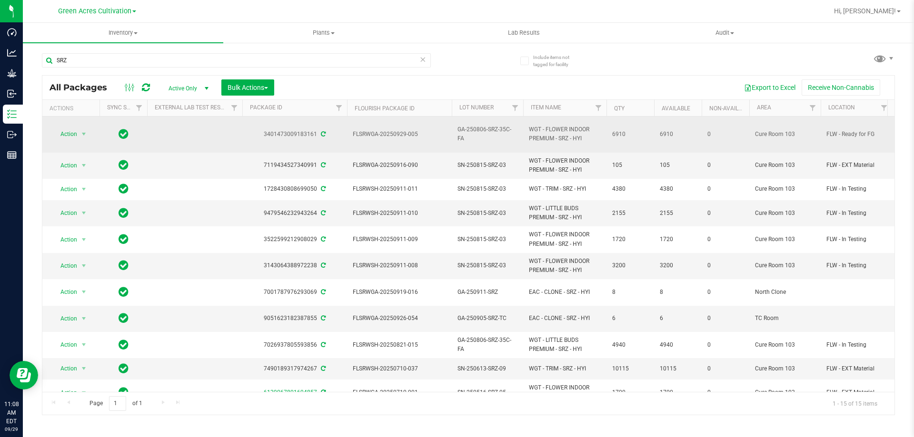
click at [481, 131] on span "GA-250806-SRZ-35C-FA" at bounding box center [487, 134] width 60 height 18
type input "W-SEP25SRZ01"
click at [487, 86] on div "All Packages Active Only Active Only Lab Samples Locked All External Internal B…" at bounding box center [468, 245] width 853 height 340
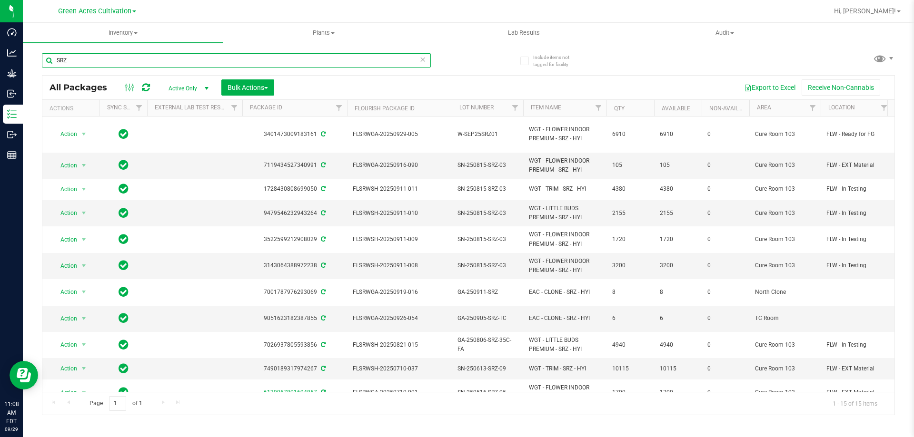
click at [325, 61] on input "SRZ" at bounding box center [236, 60] width 389 height 14
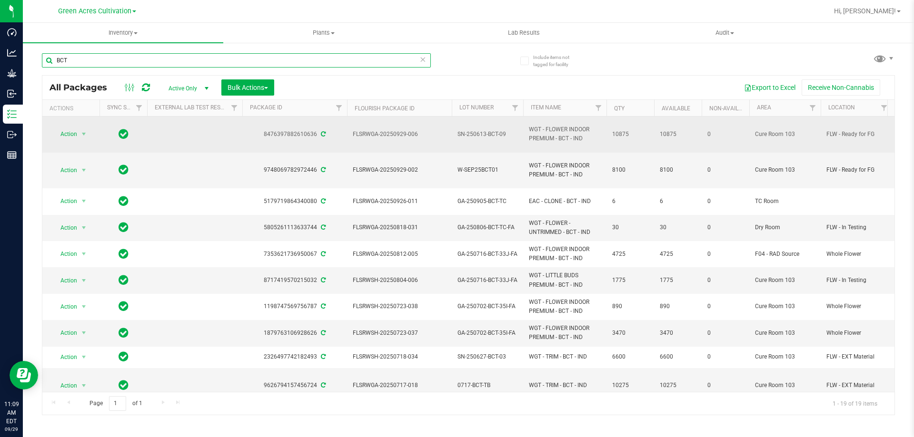
type input "BCT"
click at [492, 137] on span "SN-250613-BCT-09" at bounding box center [487, 134] width 60 height 9
click at [492, 137] on input "SN-250613-BCT-09" at bounding box center [485, 134] width 68 height 15
click at [464, 136] on input "GA-SEP25BCT02" at bounding box center [485, 134] width 68 height 15
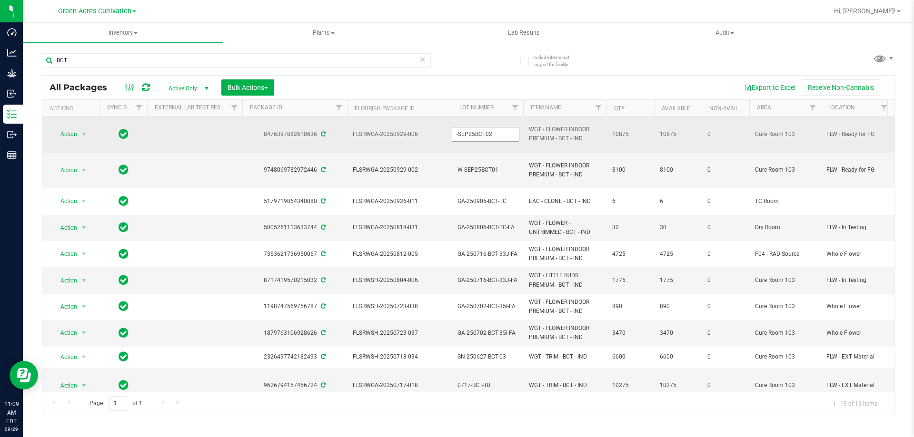
type input "W-SEP25BCT02"
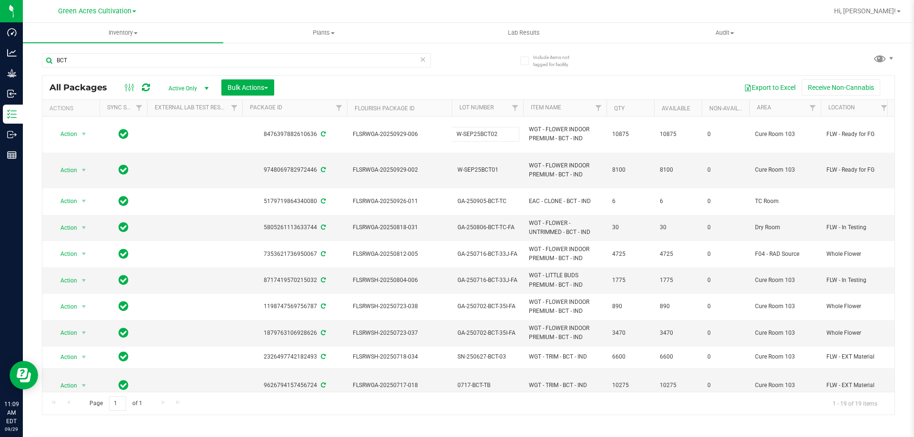
click at [425, 88] on div "All Packages Active Only Active Only Lab Samples Locked All External Internal B…" at bounding box center [468, 245] width 853 height 340
click at [389, 58] on input "BCT" at bounding box center [236, 60] width 389 height 14
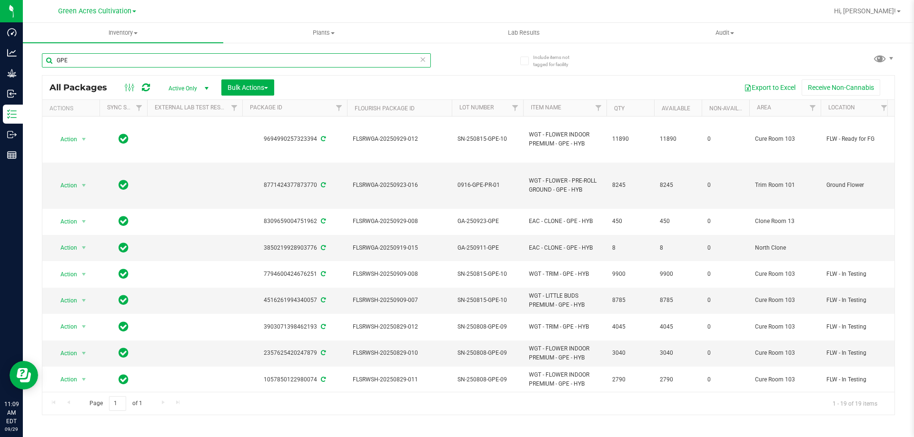
type input "GPE"
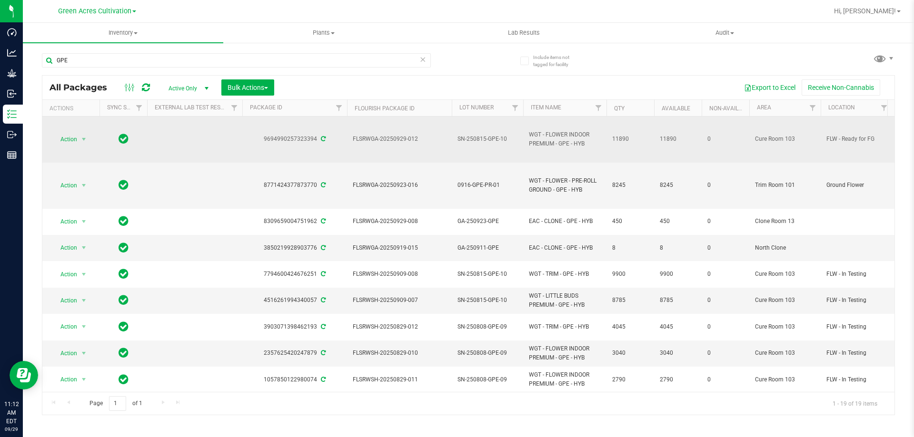
click at [506, 141] on span "SN-250815-GPE-10" at bounding box center [487, 139] width 60 height 9
click at [462, 140] on input "GA-SEP25GPE03" at bounding box center [485, 139] width 68 height 15
drag, startPoint x: 499, startPoint y: 138, endPoint x: 445, endPoint y: 141, distance: 53.9
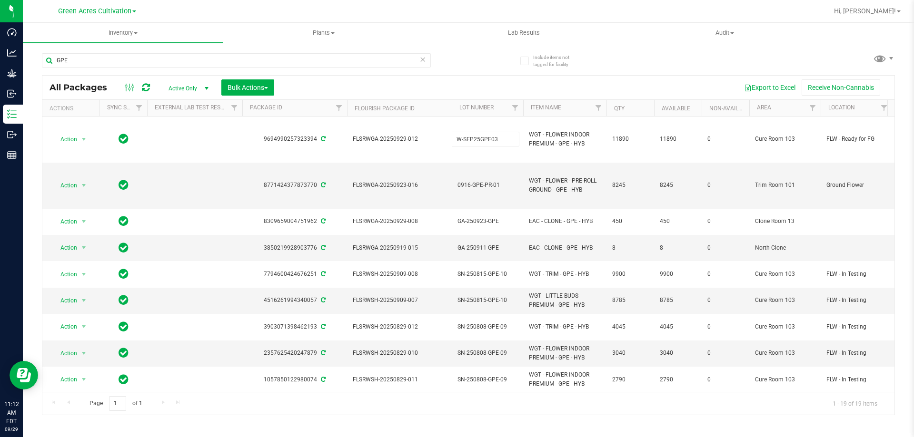
type input "W-SEP25GPE03"
click at [311, 65] on input "GPE" at bounding box center [236, 60] width 389 height 14
click at [311, 64] on input "GPE" at bounding box center [236, 60] width 389 height 14
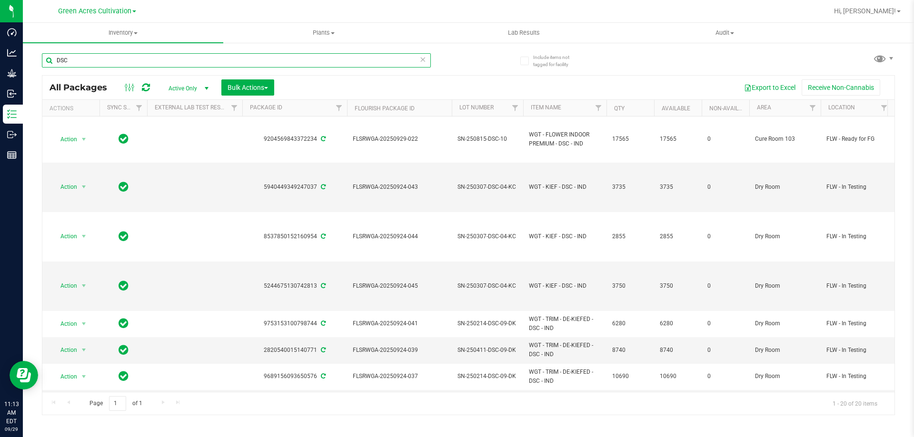
type input "DSC"
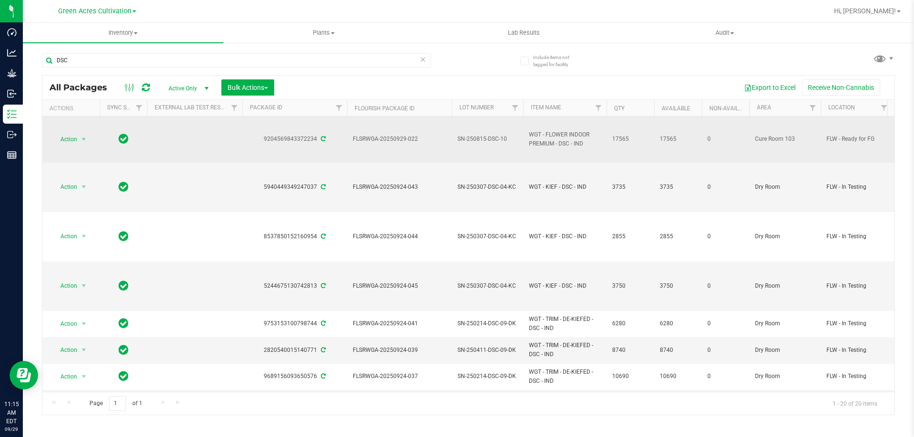
click at [479, 138] on span "SN-250815-DSC-10" at bounding box center [487, 139] width 60 height 9
click at [487, 138] on input "SN-250815-DSC-10" at bounding box center [485, 139] width 68 height 15
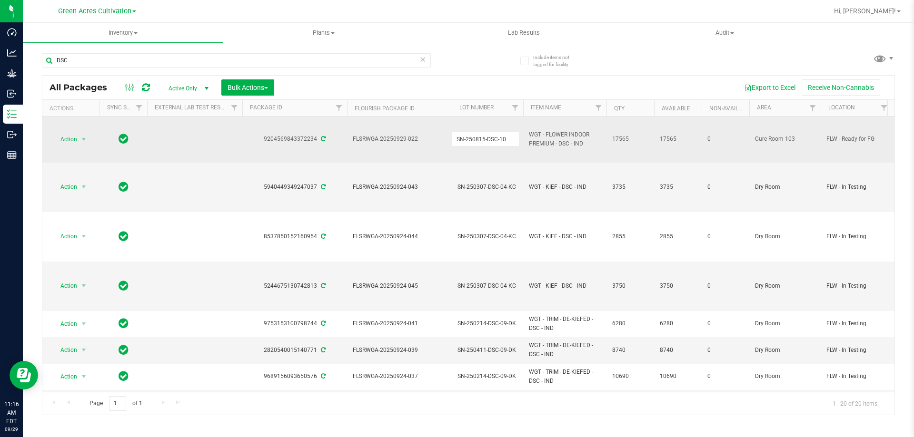
click at [487, 138] on input "SN-250815-DSC-10" at bounding box center [485, 139] width 68 height 15
type input "W-SEP25DSC02"
click at [411, 88] on div "All Packages Active Only Active Only Lab Samples Locked All External Internal B…" at bounding box center [468, 245] width 853 height 340
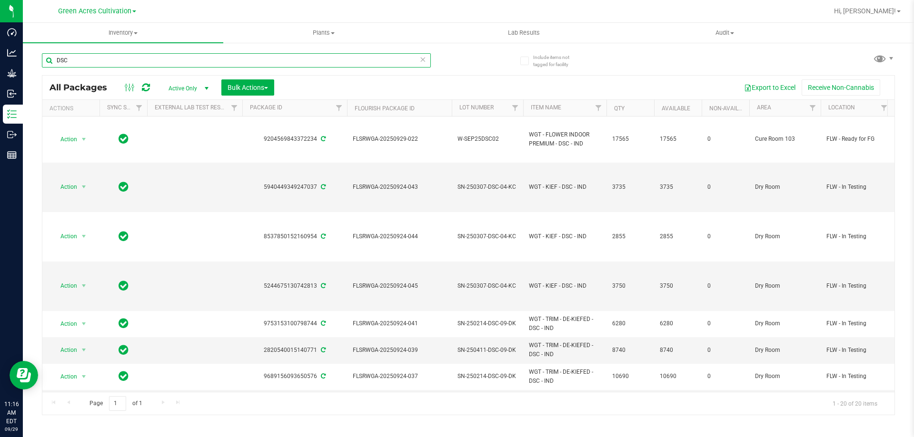
click at [315, 57] on input "DSC" at bounding box center [236, 60] width 389 height 14
click at [314, 57] on input "DSC" at bounding box center [236, 60] width 389 height 14
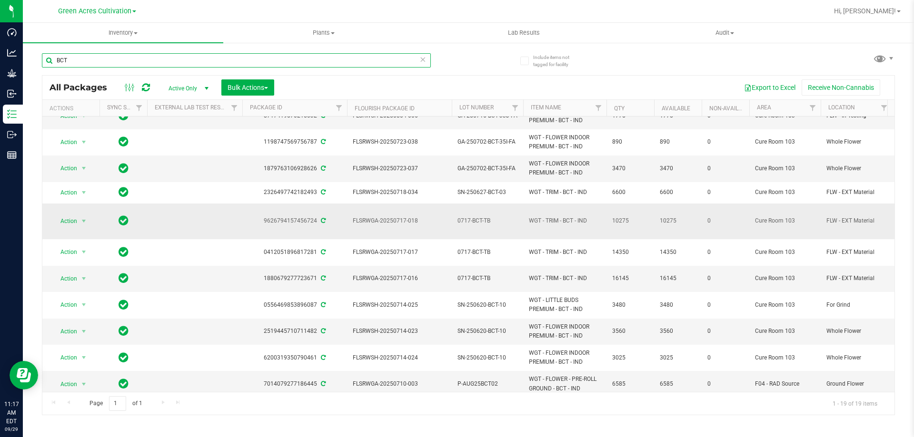
scroll to position [238, 0]
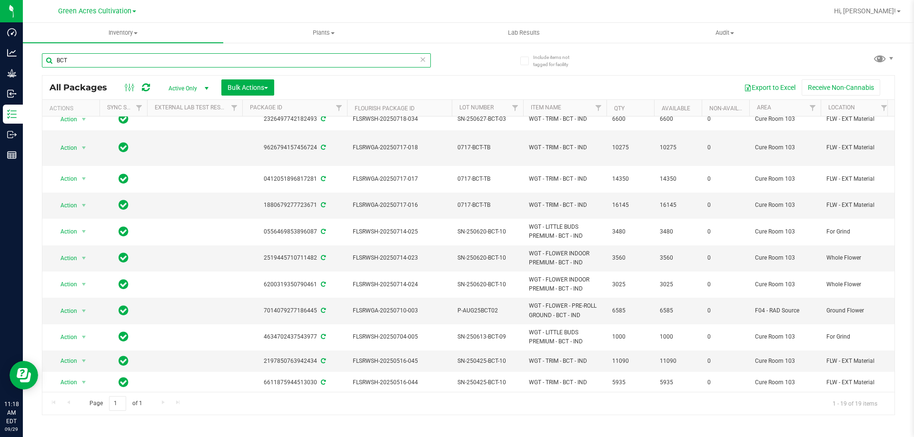
click at [354, 62] on input "BCT" at bounding box center [236, 60] width 389 height 14
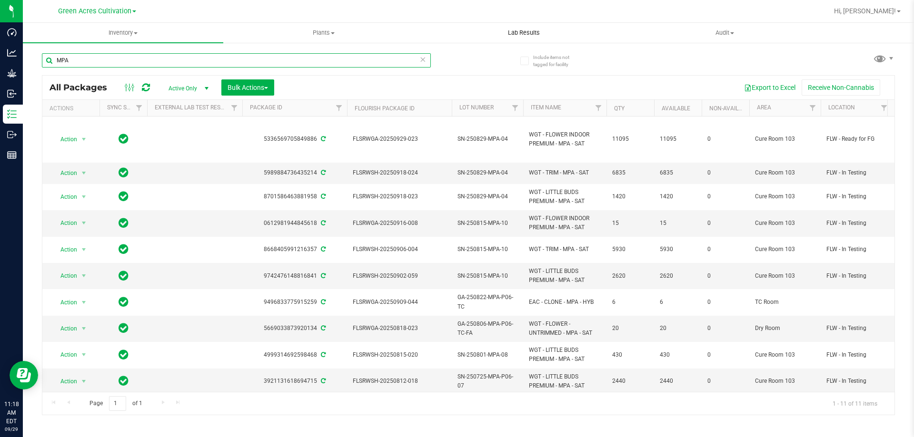
type input "MPA"
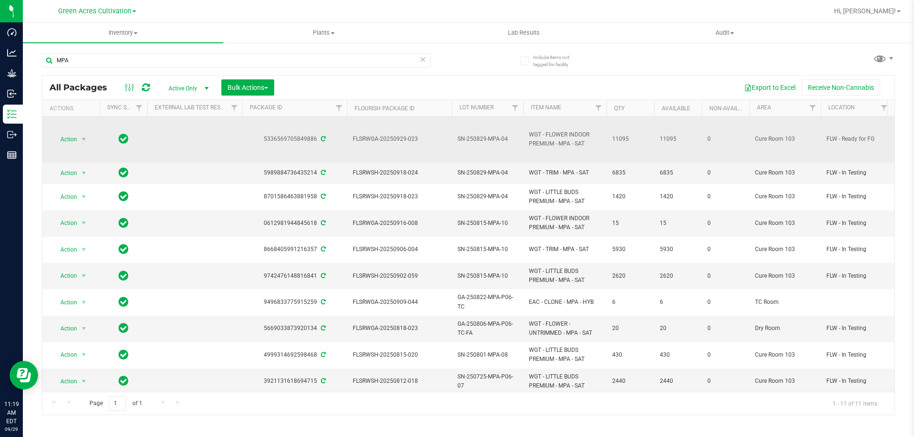
click at [496, 141] on span "SN-250829-MPA-04" at bounding box center [487, 139] width 60 height 9
click at [463, 139] on input "GA-SEP25MPA02" at bounding box center [485, 139] width 68 height 15
type input "W-SEP25MPA02"
drag, startPoint x: 499, startPoint y: 141, endPoint x: 455, endPoint y: 143, distance: 44.8
click at [455, 143] on input "W-SEP25MPA02" at bounding box center [485, 139] width 68 height 15
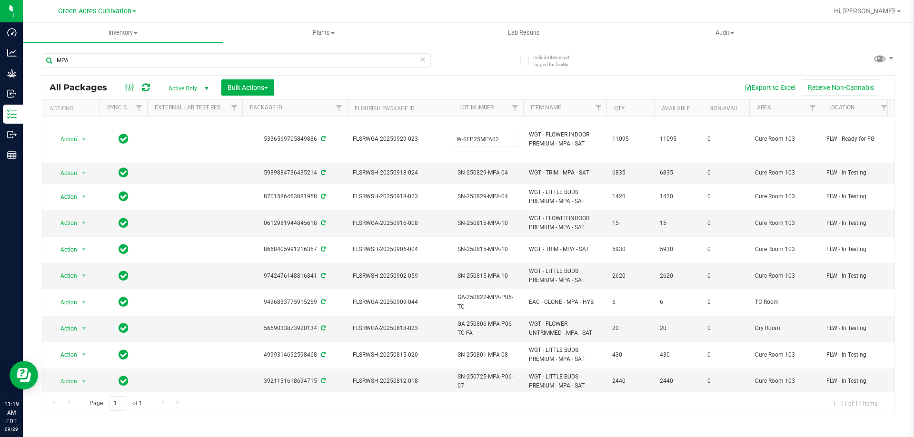
click at [304, 417] on div "Inventory All packages All inventory Waste log Create inventory Plants All plan…" at bounding box center [468, 230] width 891 height 415
click at [275, 60] on input "MPA" at bounding box center [236, 60] width 389 height 14
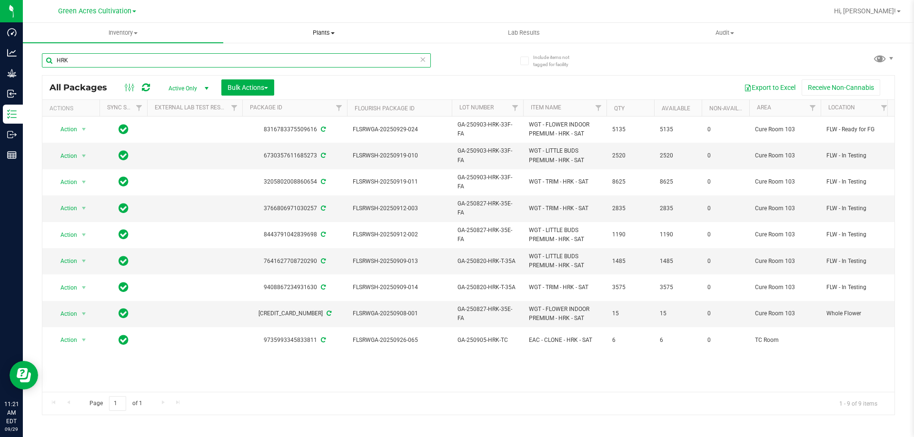
type input "HRK"
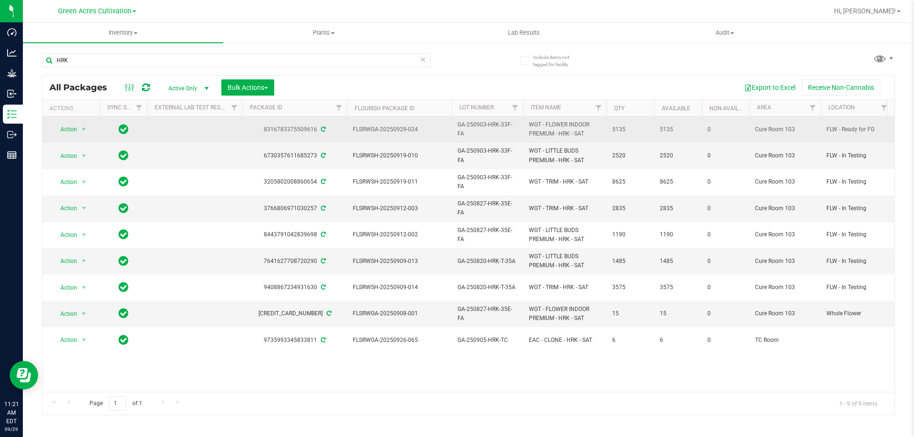
click at [471, 124] on span "GA-250903-HRK-33F-FA" at bounding box center [487, 129] width 60 height 18
click at [471, 124] on input "GA-250903-HRK-33F-FA" at bounding box center [485, 129] width 68 height 15
click at [464, 132] on input "GA-SEP25HRK03" at bounding box center [485, 129] width 68 height 15
drag, startPoint x: 502, startPoint y: 130, endPoint x: 437, endPoint y: 135, distance: 65.9
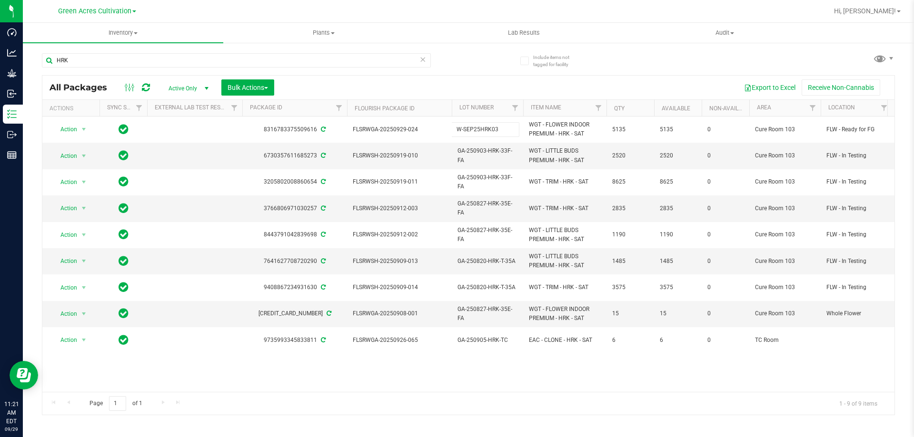
type input "W-SEP25HRK03"
click at [443, 358] on div "Action Action Adjust qty Create package Edit attributes Global inventory Locate…" at bounding box center [468, 255] width 852 height 276
click at [336, 58] on input "HRK" at bounding box center [236, 60] width 389 height 14
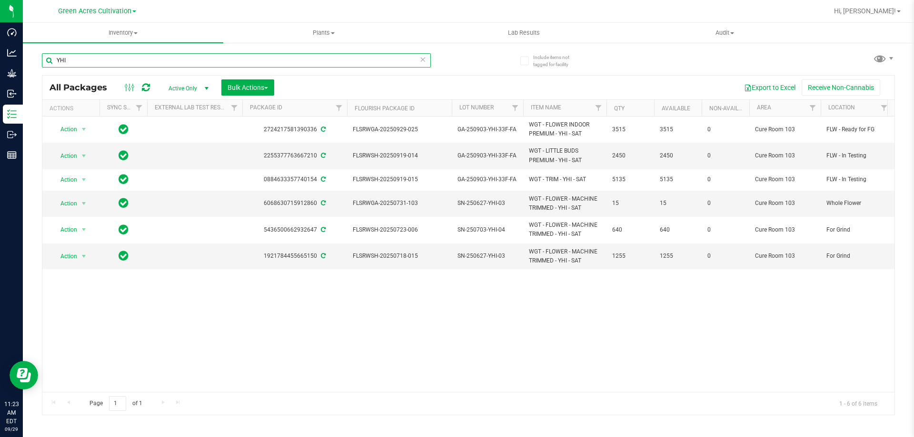
type input "YHI"
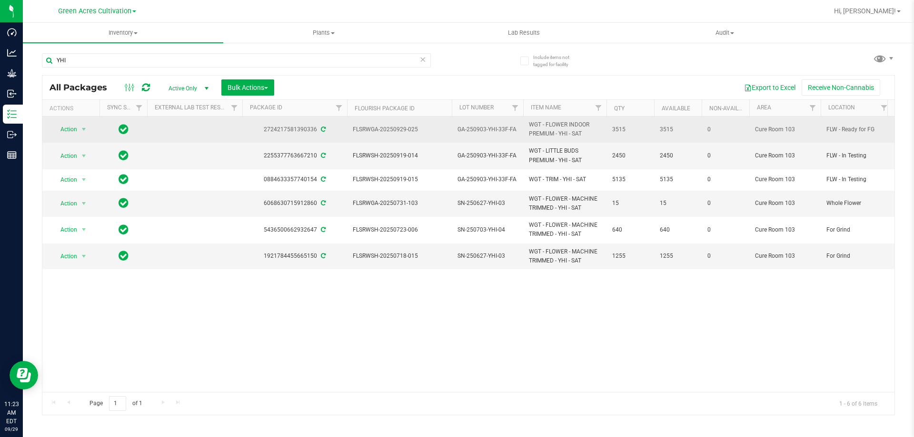
click at [476, 128] on span "GA-250903-YHI-33F-FA" at bounding box center [487, 129] width 60 height 9
click at [493, 129] on input "GA-250903-YHI-33F-FA" at bounding box center [485, 129] width 68 height 15
click at [464, 129] on input "GA-SEP25YHI02" at bounding box center [485, 129] width 68 height 15
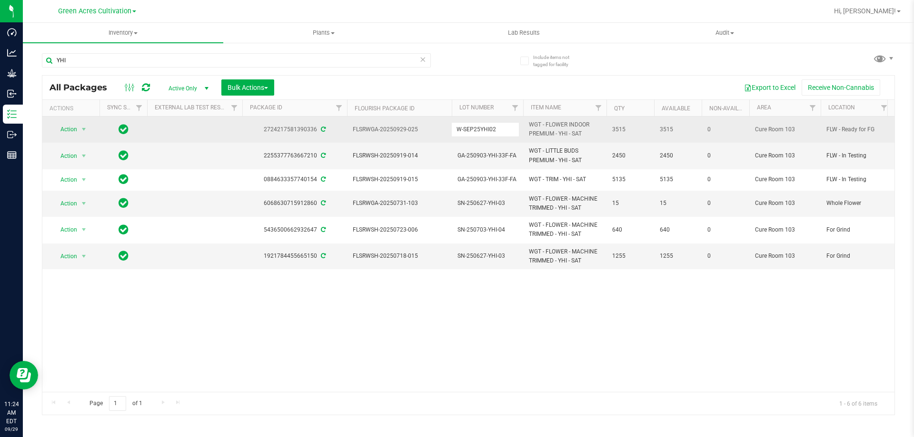
drag, startPoint x: 497, startPoint y: 130, endPoint x: 450, endPoint y: 133, distance: 47.2
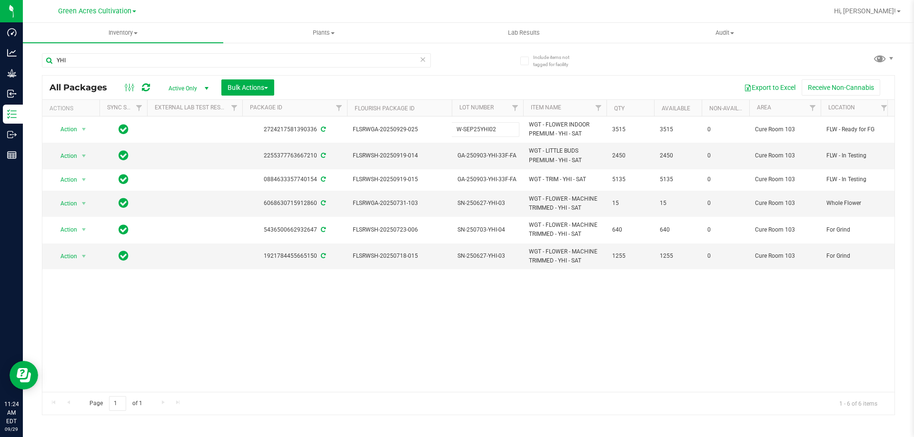
type input "W-SEP25YHI02"
click at [841, 354] on div "Action Action Adjust qty Create package Edit attributes Global inventory Locate…" at bounding box center [468, 255] width 852 height 276
click at [296, 56] on input "YHI" at bounding box center [236, 60] width 389 height 14
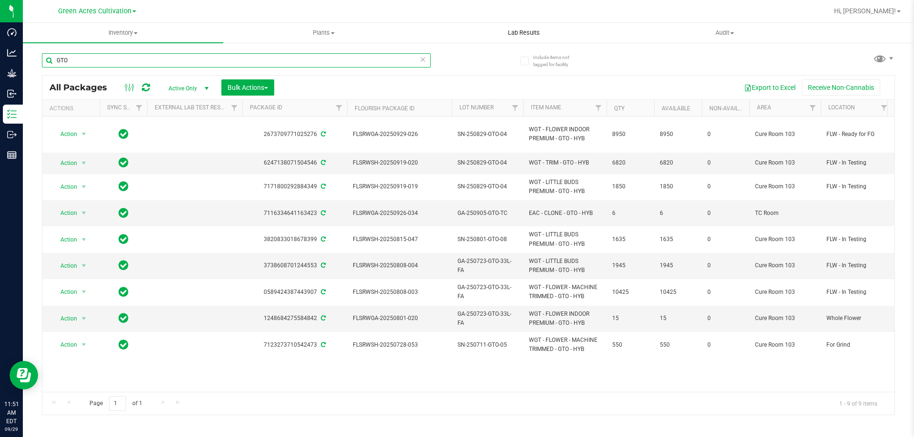
type input "GTO"
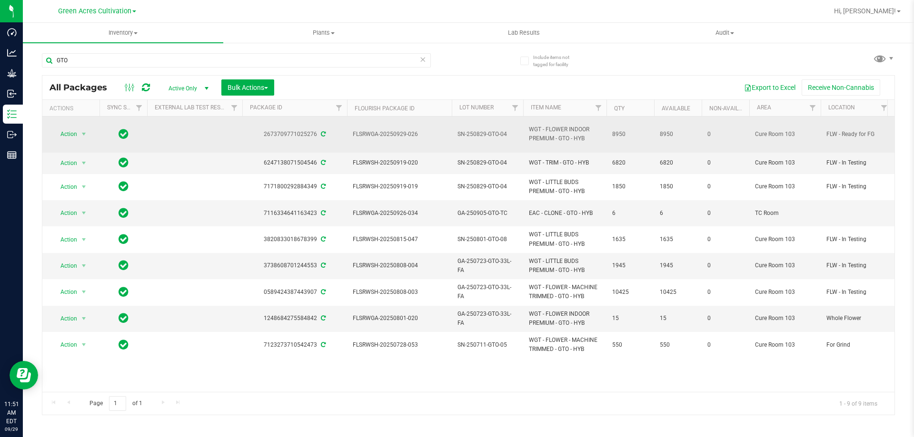
click at [484, 134] on span "SN-250829-GTO-04" at bounding box center [487, 134] width 60 height 9
click at [484, 134] on input "SN-250829-GTO-04" at bounding box center [485, 134] width 68 height 15
click at [462, 132] on input "GA-SEP25GTO02" at bounding box center [485, 134] width 68 height 15
type input "W-SEP25GTO02"
drag, startPoint x: 498, startPoint y: 134, endPoint x: 452, endPoint y: 137, distance: 46.8
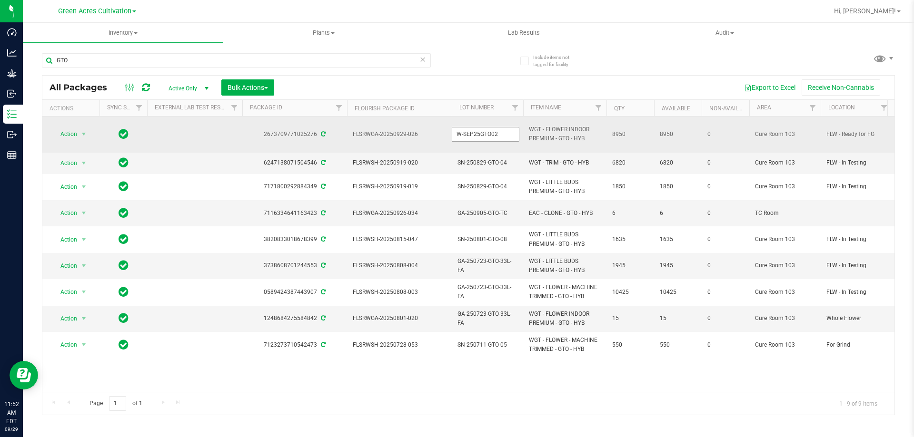
click at [452, 137] on input "W-SEP25GTO02" at bounding box center [485, 134] width 68 height 15
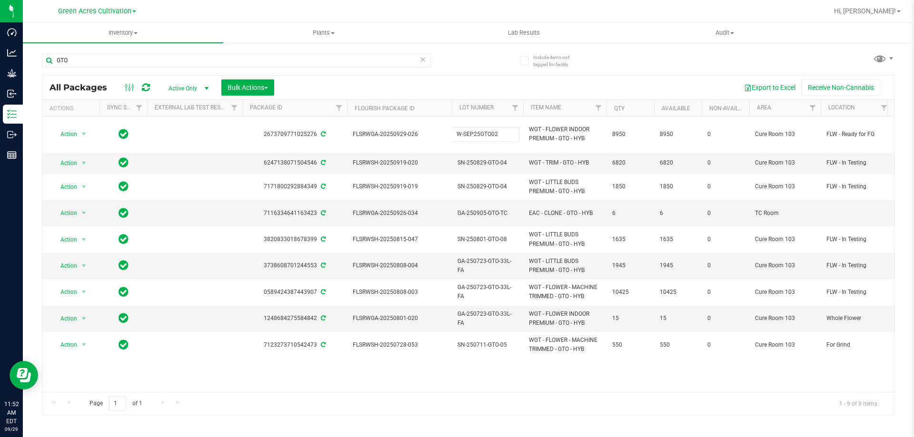
click at [419, 405] on div "All Packages Active Only Active Only Lab Samples Locked All External Internal B…" at bounding box center [468, 245] width 853 height 340
click at [635, 425] on div "Inventory All packages All inventory Waste log Create inventory Plants All plan…" at bounding box center [468, 230] width 891 height 415
